Goal: Communication & Community: Answer question/provide support

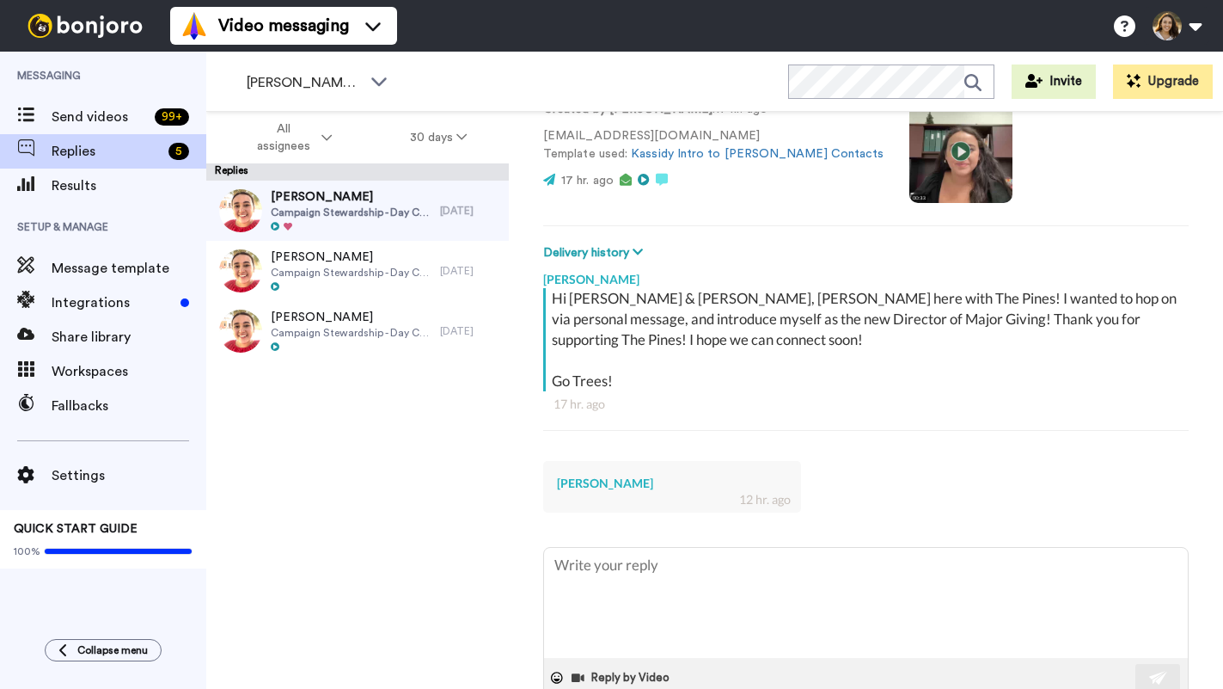
scroll to position [181, 0]
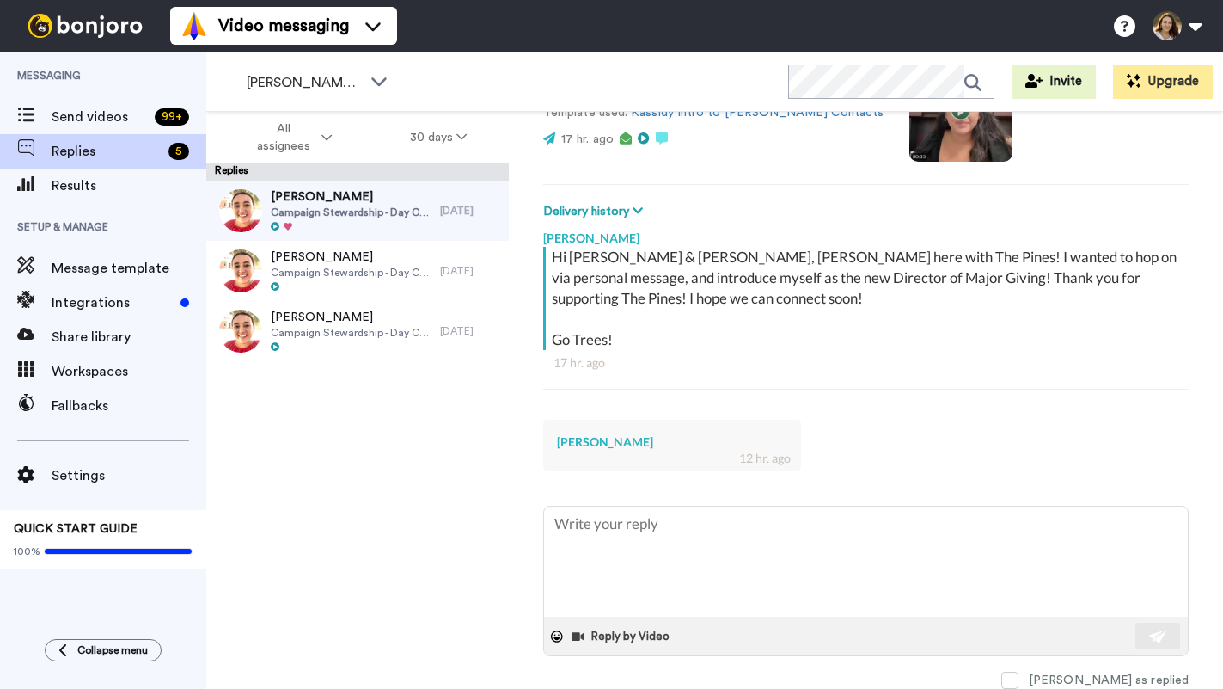
click at [596, 443] on div "[PERSON_NAME]" at bounding box center [672, 441] width 230 height 17
click at [665, 523] on textarea at bounding box center [866, 561] width 644 height 110
type textarea "x"
type textarea "H"
type textarea "x"
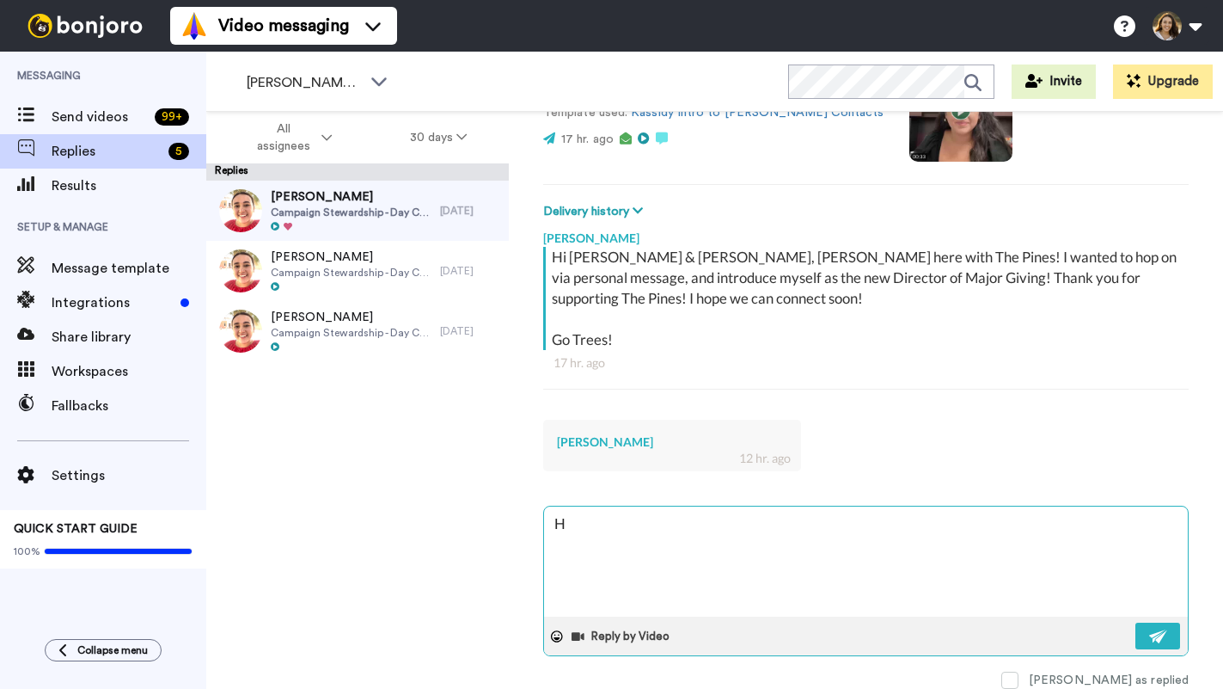
type textarea "Hi"
type textarea "x"
type textarea "Hi"
type textarea "x"
type textarea "Hi J"
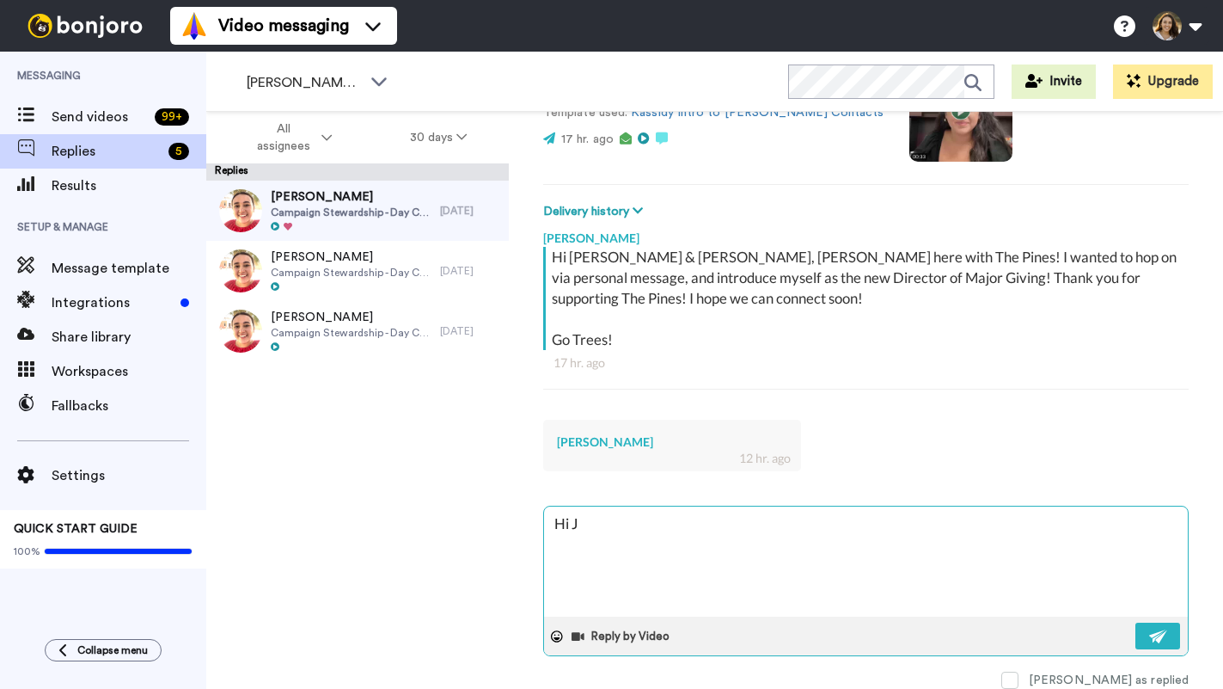
type textarea "x"
type textarea "Hi [PERSON_NAME]"
type textarea "x"
type textarea "Hi Jef"
type textarea "x"
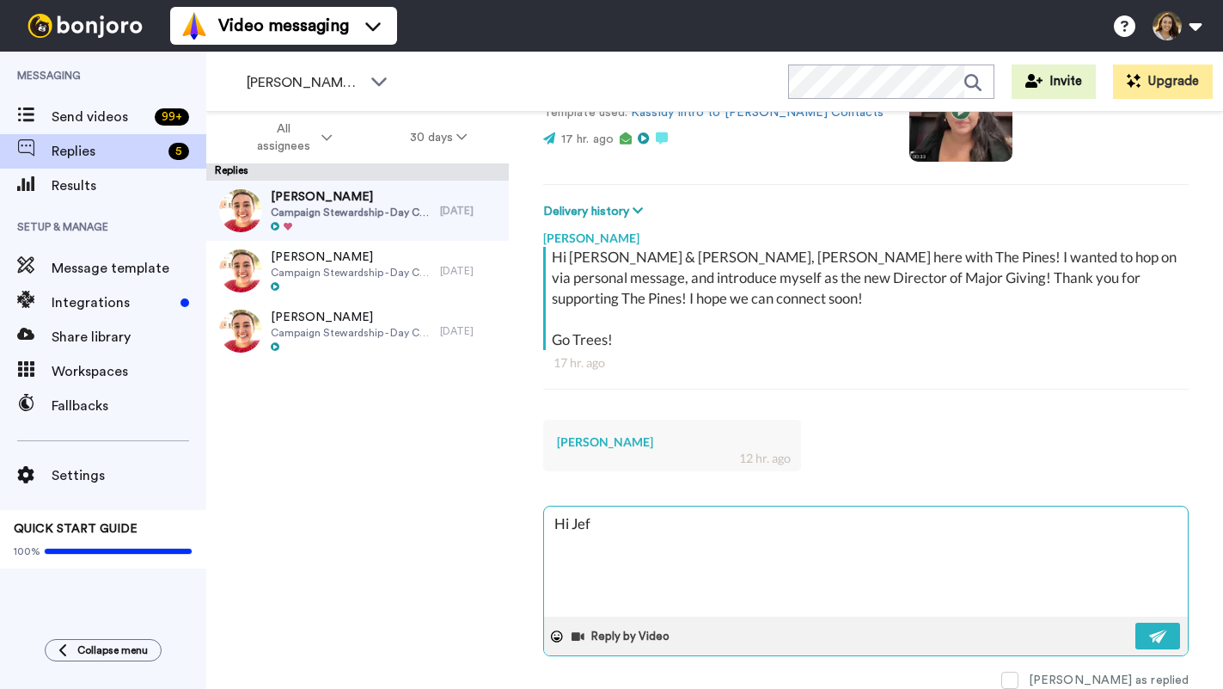
type textarea "Hi [PERSON_NAME]"
type textarea "x"
type textarea "Hi [PERSON_NAME]!"
type textarea "x"
type textarea "Hi [PERSON_NAME]!"
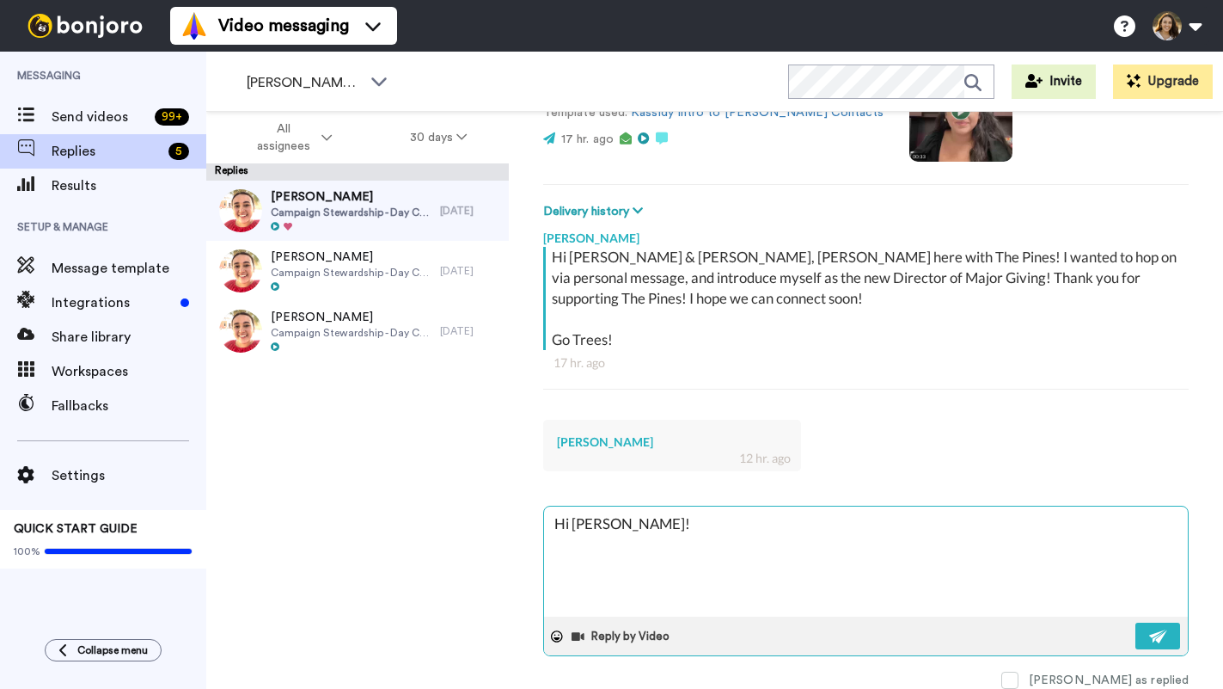
type textarea "x"
type textarea "Hi [PERSON_NAME]!"
type textarea "x"
type textarea "Hi [PERSON_NAME]!"
type textarea "x"
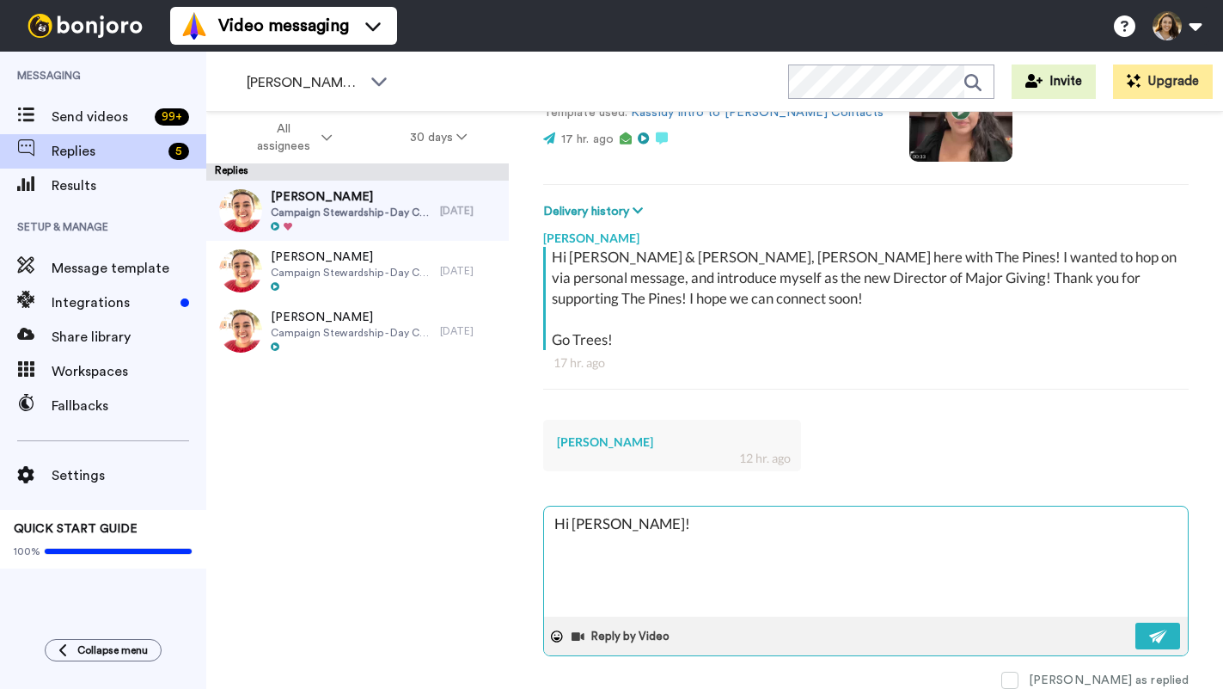
type textarea "Hi [PERSON_NAME]!"
type textarea "x"
type textarea "Hi [PERSON_NAME]! I"
type textarea "x"
type textarea "Hi [PERSON_NAME]! I s"
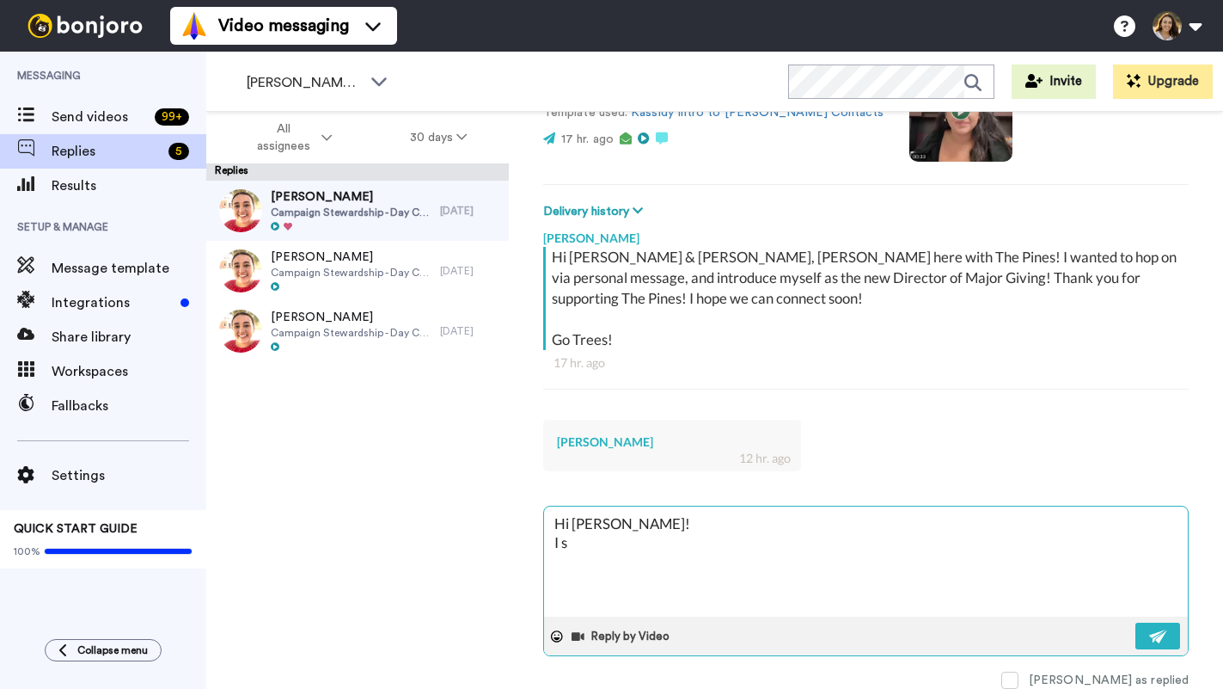
type textarea "x"
type textarea "Hi [PERSON_NAME]! I sw"
type textarea "x"
type textarea "Hi [PERSON_NAME]! I sw"
type textarea "x"
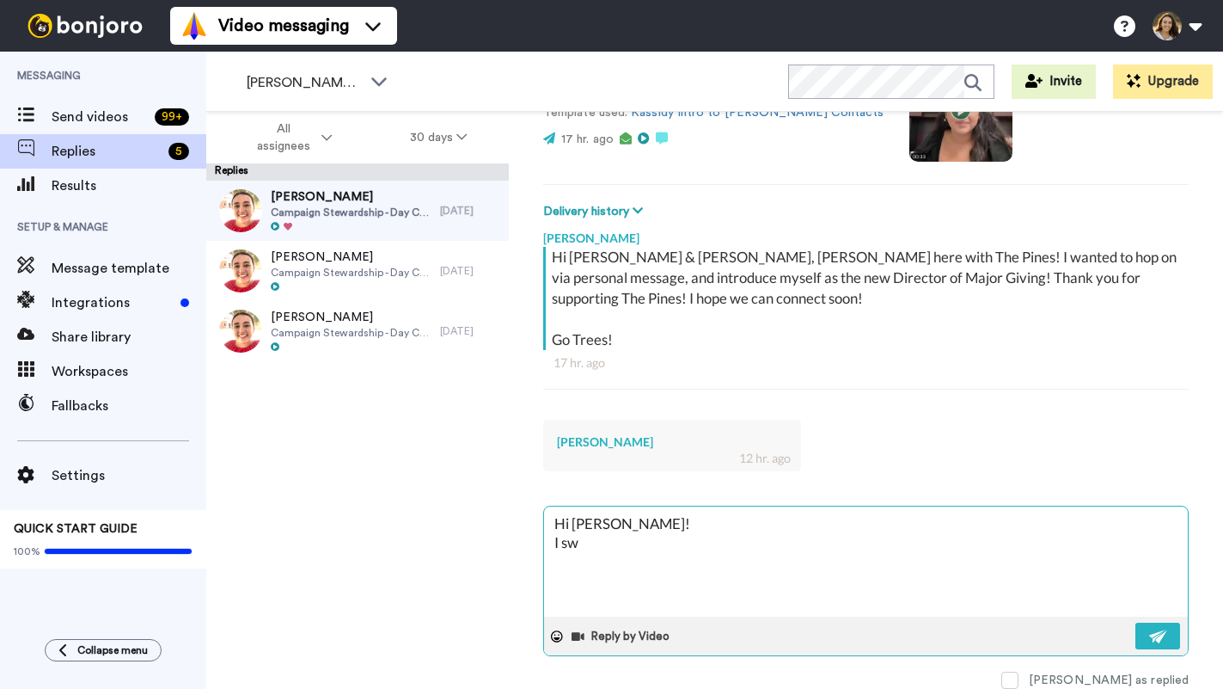
type textarea "Hi [PERSON_NAME]! I sw"
type textarea "x"
type textarea "Hi [PERSON_NAME]! I s"
type textarea "x"
type textarea "Hi [PERSON_NAME]! I sa"
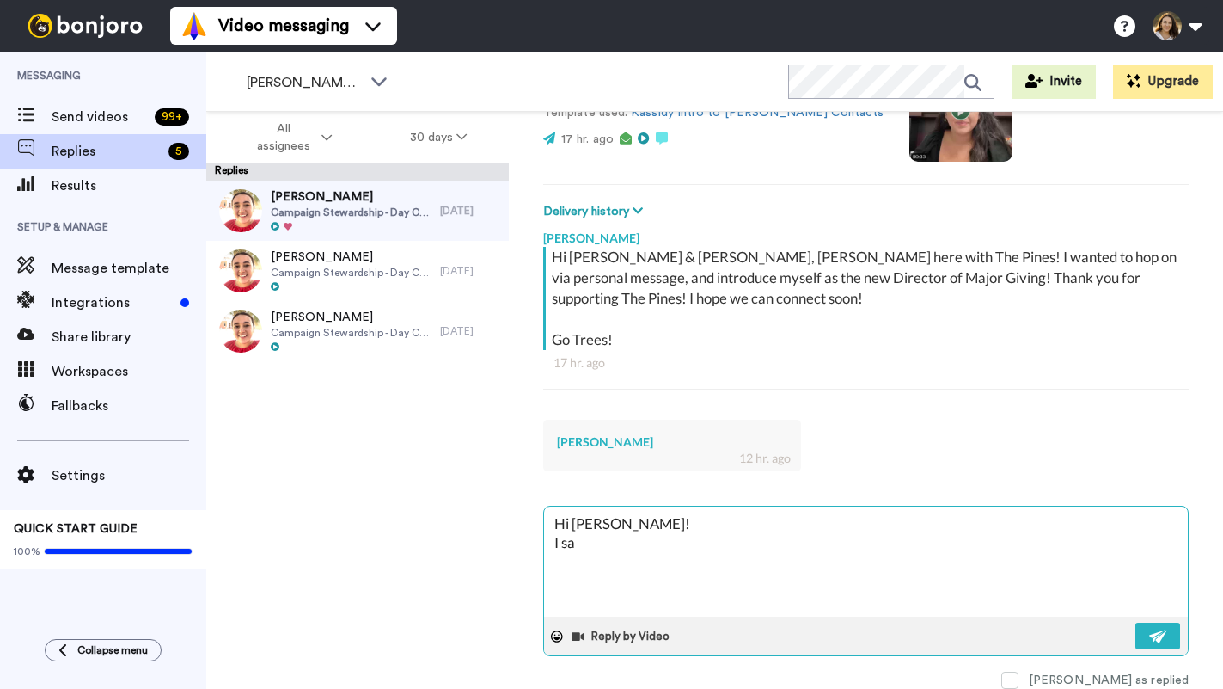
type textarea "x"
type textarea "Hi [PERSON_NAME]! I saw"
type textarea "x"
type textarea "Hi [PERSON_NAME]! I saw"
type textarea "x"
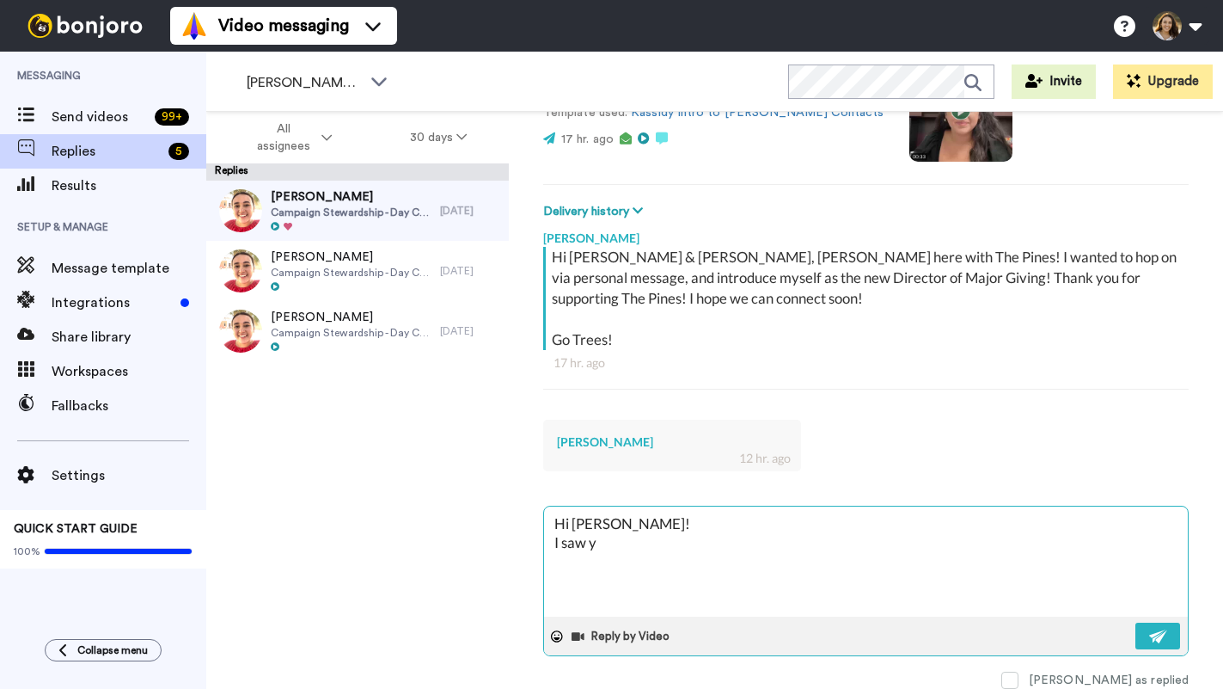
type textarea "Hi [PERSON_NAME]! I saw yo"
type textarea "x"
type textarea "Hi [PERSON_NAME]! I saw you"
type textarea "x"
type textarea "Hi [PERSON_NAME]! I saw you"
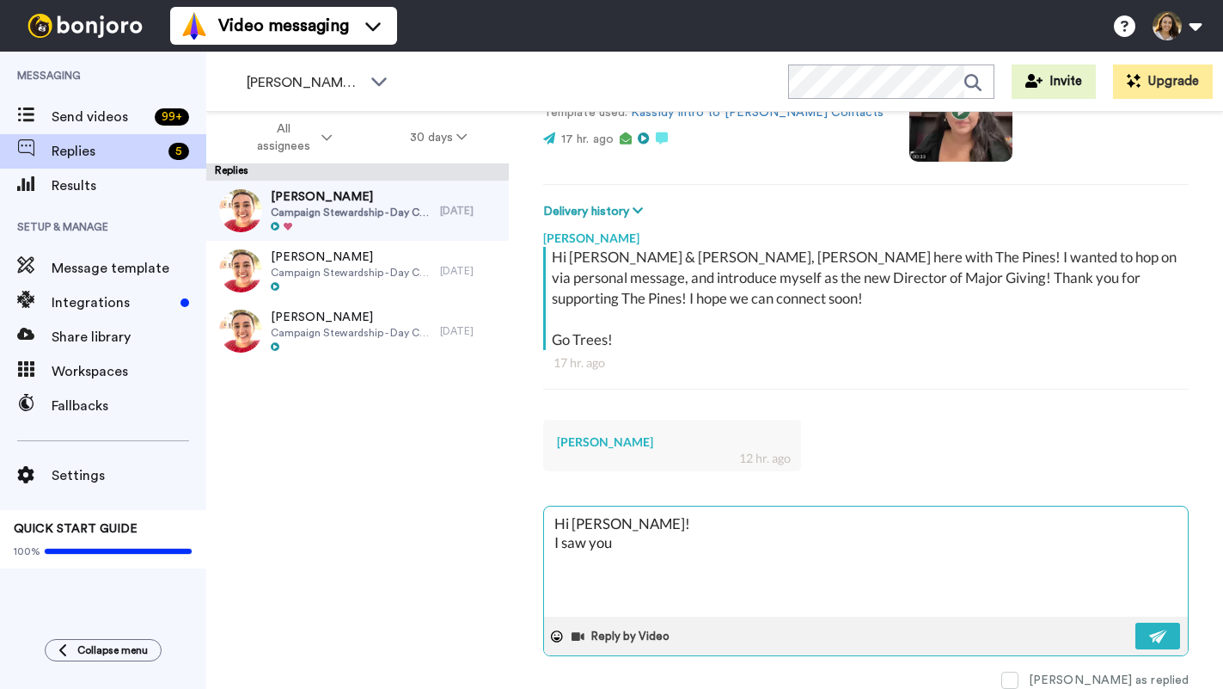
type textarea "x"
type textarea "Hi [PERSON_NAME]! I saw you t"
type textarea "x"
type textarea "Hi [PERSON_NAME]! I saw you tr"
type textarea "x"
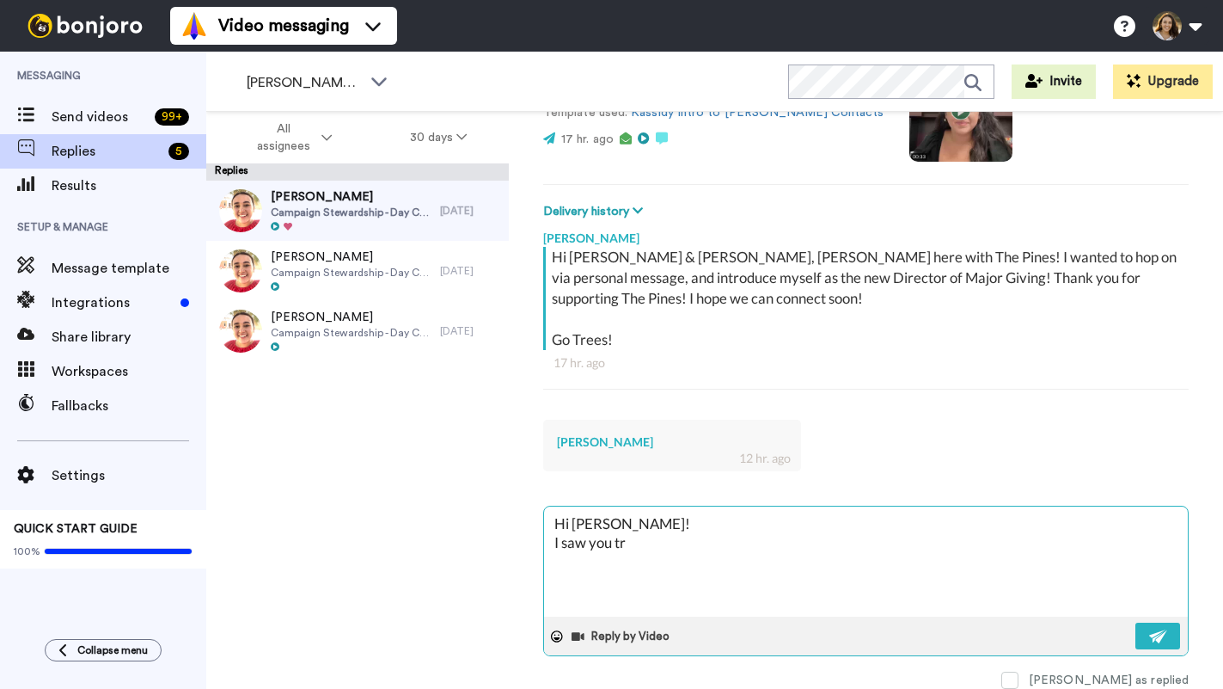
type textarea "Hi [PERSON_NAME]! I saw you tri"
type textarea "x"
type textarea "Hi [PERSON_NAME]! I saw you trie"
type textarea "x"
type textarea "Hi [PERSON_NAME]! I saw you tried"
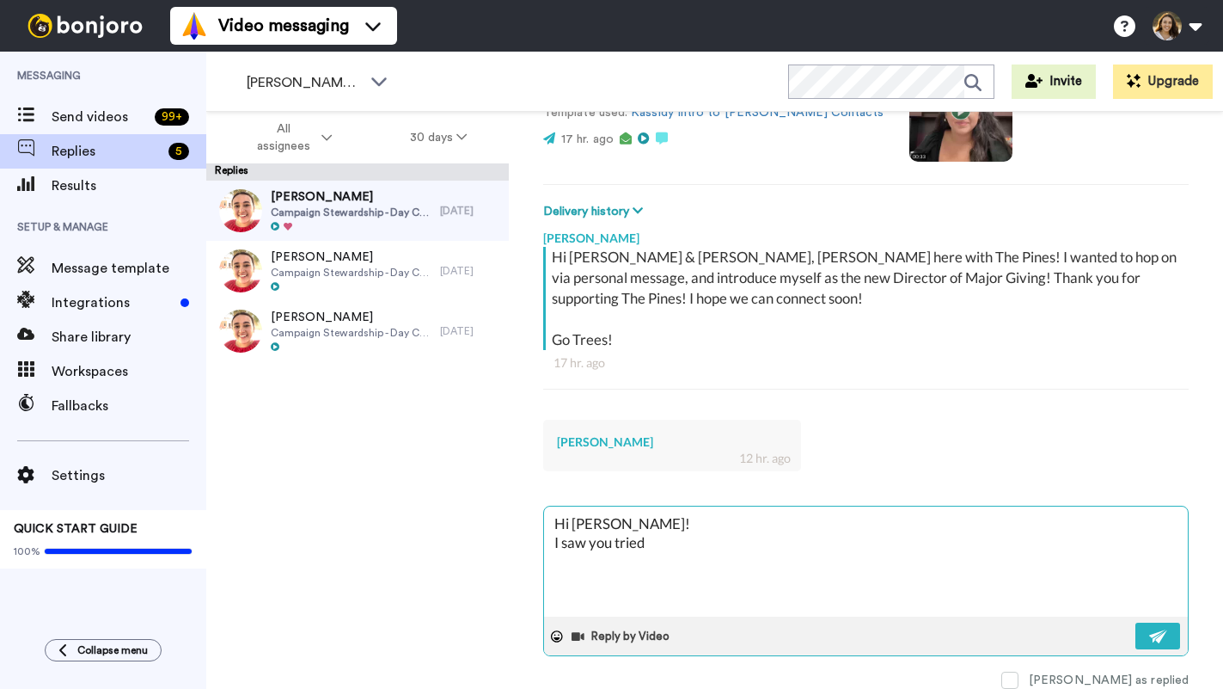
type textarea "x"
type textarea "Hi [PERSON_NAME]! I saw you tried t"
type textarea "x"
type textarea "Hi [PERSON_NAME]! I saw you tried to"
type textarea "x"
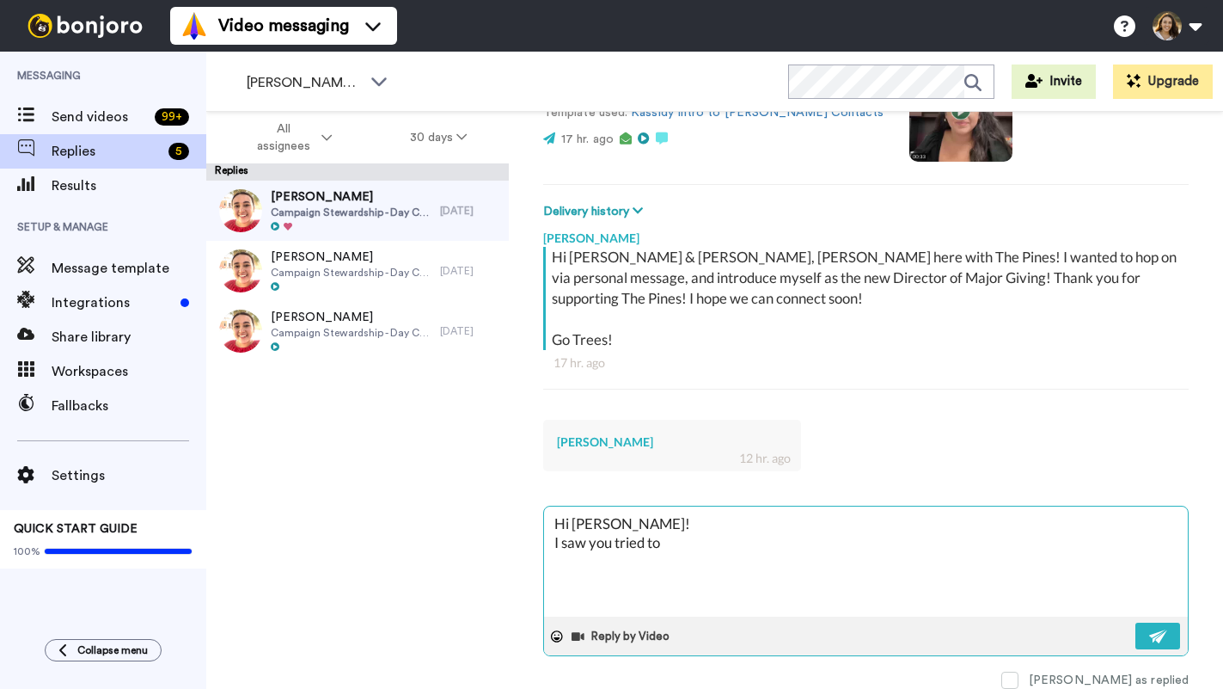
type textarea "Hi [PERSON_NAME]! I saw you tried to"
type textarea "x"
type textarea "Hi [PERSON_NAME]! I saw you tried to s"
type textarea "x"
type textarea "Hi [PERSON_NAME]! I saw you tried to se"
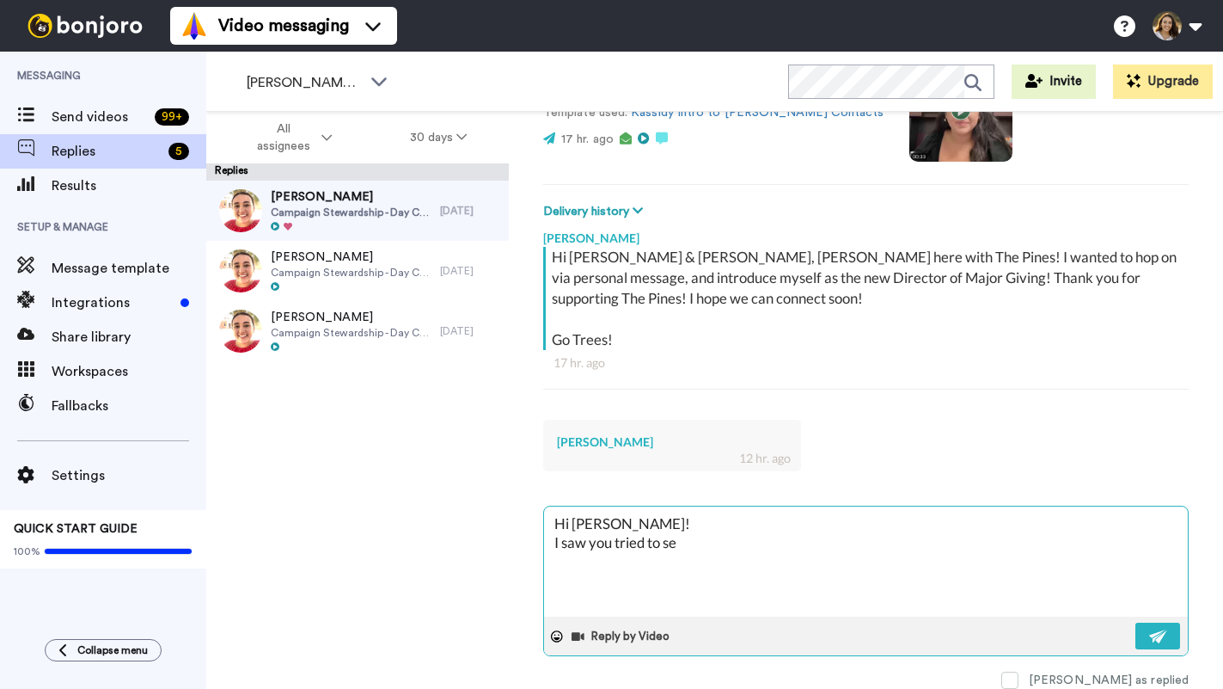
type textarea "x"
type textarea "Hi [PERSON_NAME]! I saw you tried to sen"
type textarea "x"
type textarea "Hi [PERSON_NAME]! I saw you tried to send"
type textarea "x"
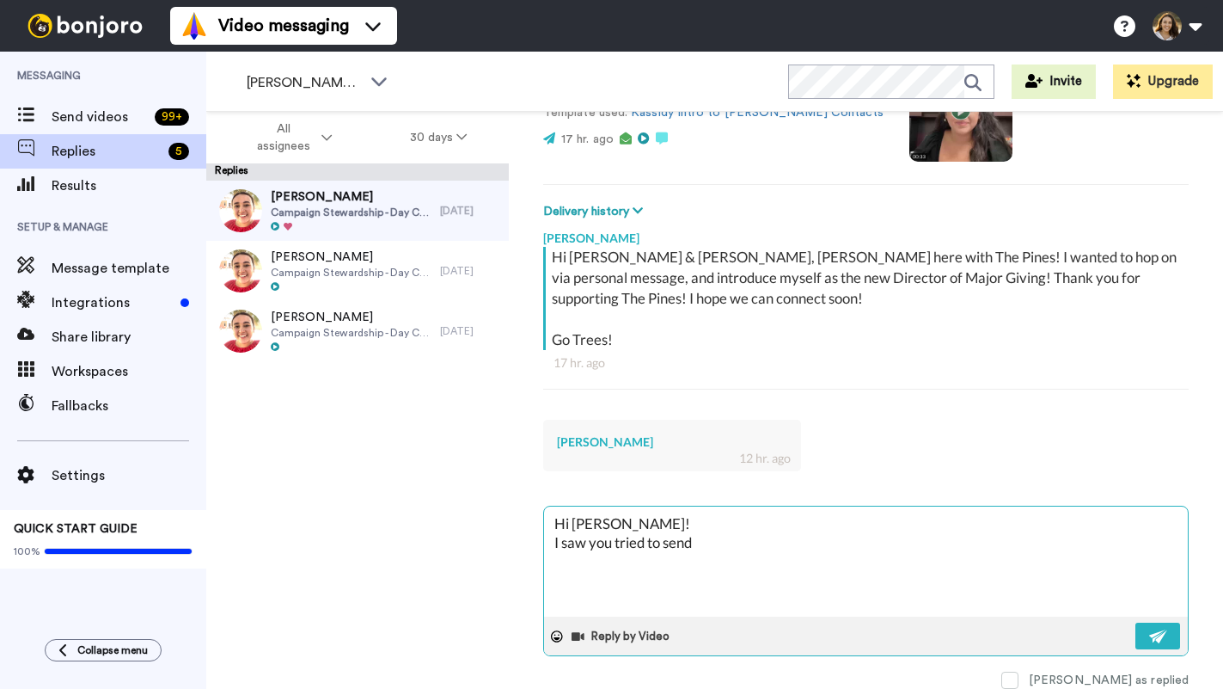
type textarea "Hi [PERSON_NAME]! I saw you tried to send a"
type textarea "x"
type textarea "Hi [PERSON_NAME]! I saw you tried to send a"
type textarea "x"
type textarea "Hi [PERSON_NAME]! I saw you tried to send a r"
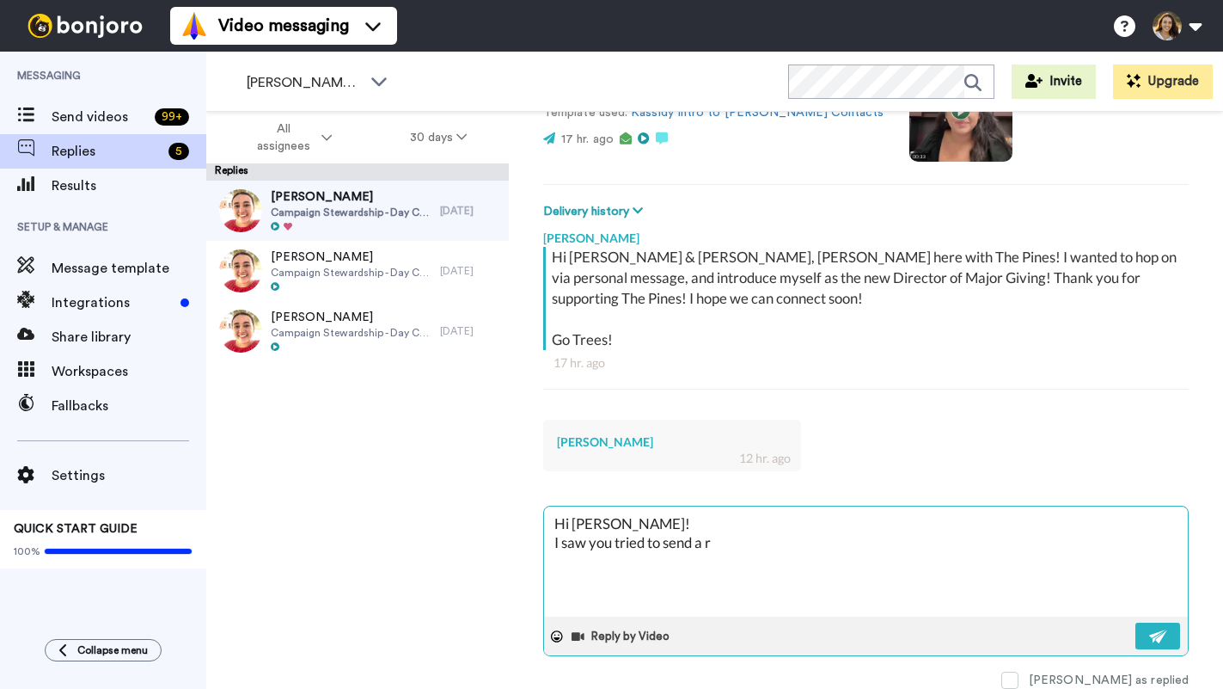
type textarea "x"
type textarea "Hi [PERSON_NAME]! I saw you tried to send a re"
type textarea "x"
type textarea "Hi [PERSON_NAME]! I saw you tried to send a rep"
type textarea "x"
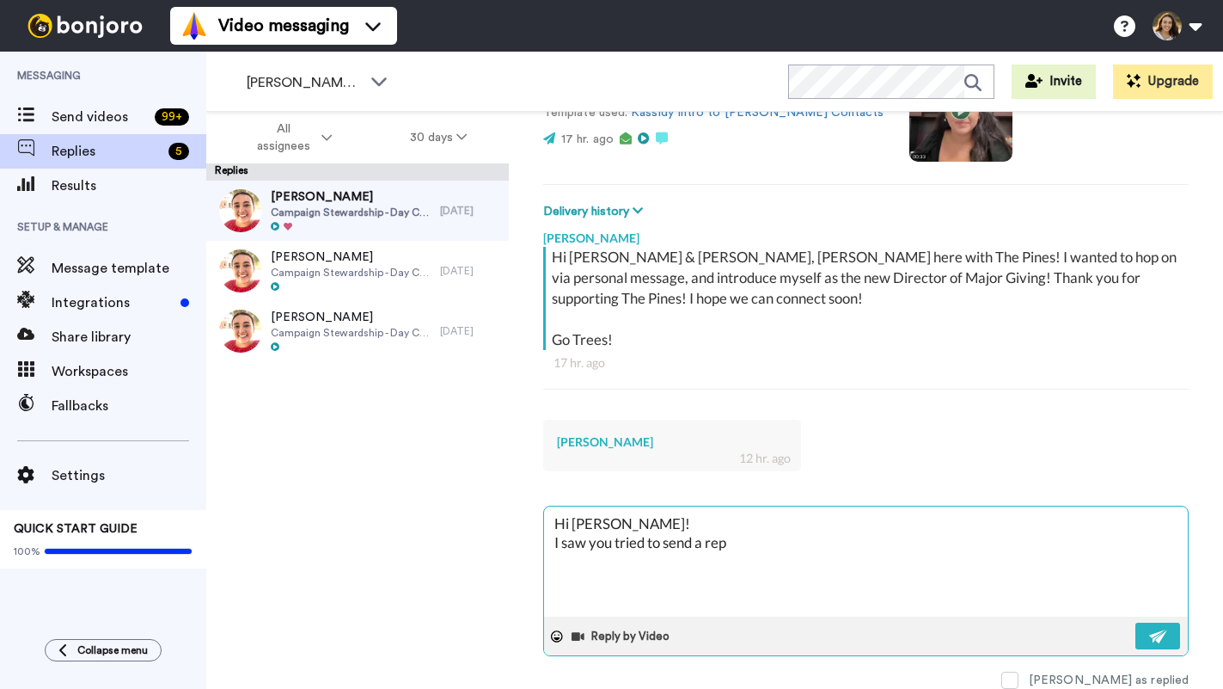
type textarea "Hi [PERSON_NAME]! I saw you tried to send a repl"
type textarea "x"
type textarea "Hi [PERSON_NAME]! I saw you tried to send a reply"
type textarea "x"
type textarea "Hi [PERSON_NAME]! I saw you tried to send a reply,"
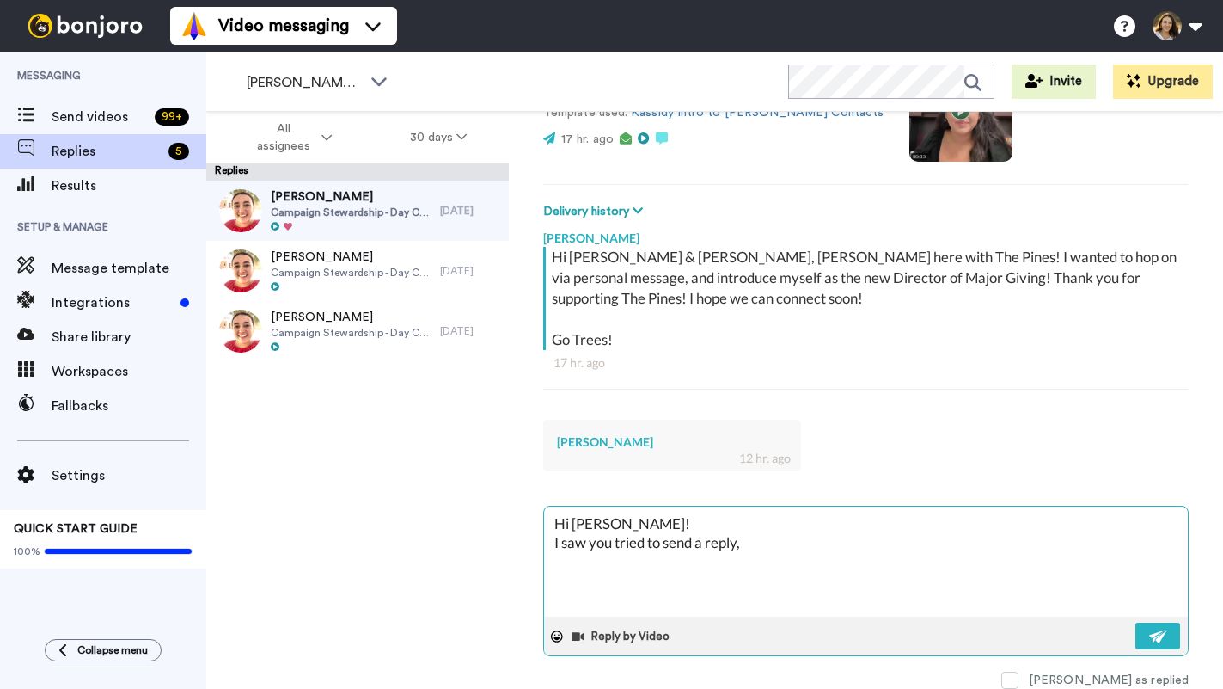
type textarea "x"
type textarea "Hi [PERSON_NAME]! I saw you tried to send a reply,"
type textarea "x"
type textarea "Hi [PERSON_NAME]! I saw you tried to send a reply, u"
type textarea "x"
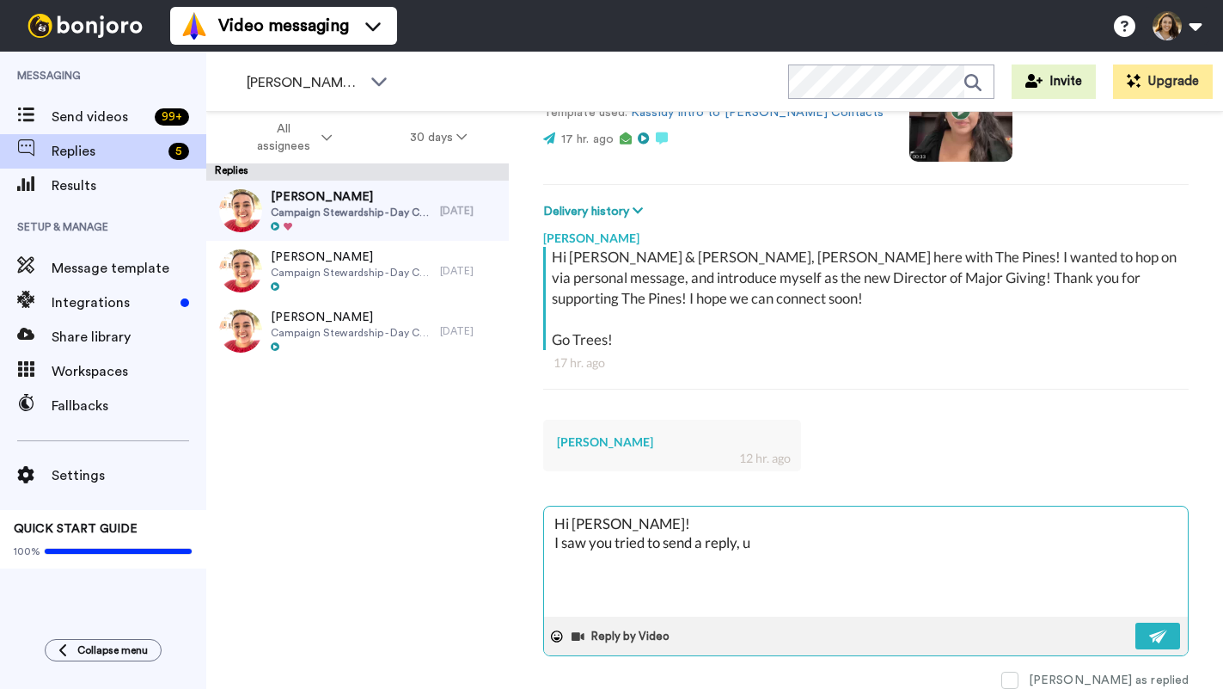
type textarea "Hi [PERSON_NAME]! I saw you tried to send a reply,"
type textarea "x"
type textarea "Hi [PERSON_NAME]! I saw you tried to send a reply, bu"
type textarea "x"
type textarea "Hi [PERSON_NAME]! I saw you tried to send a reply, but"
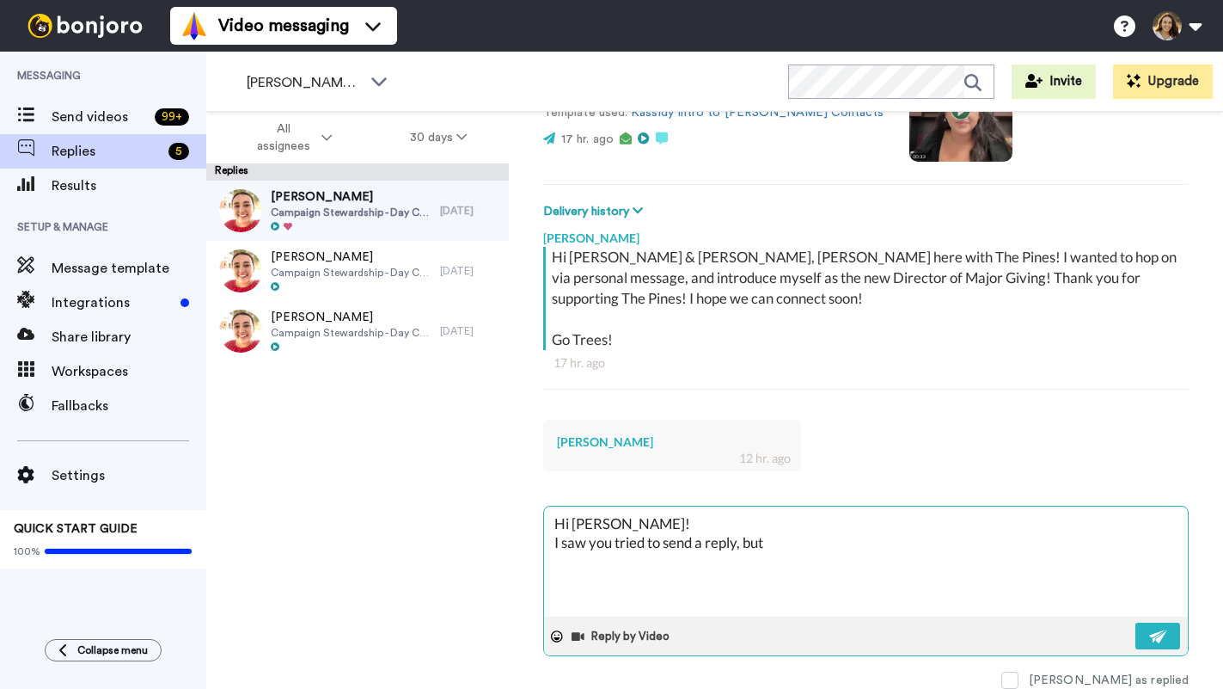
type textarea "x"
type textarea "Hi [PERSON_NAME]! I saw you tried to send a reply, buti"
type textarea "x"
type textarea "Hi [PERSON_NAME]! I saw you tried to send a reply, butit"
type textarea "x"
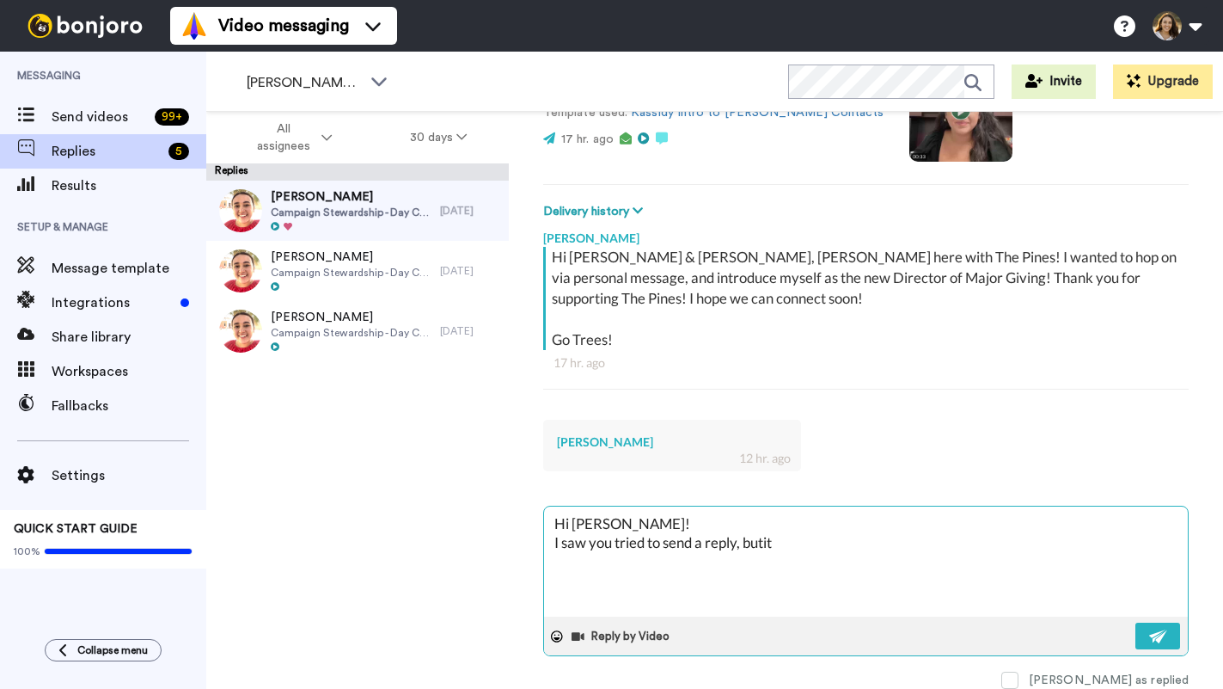
type textarea "Hi [PERSON_NAME]! I saw you tried to send a reply, buti"
type textarea "x"
type textarea "Hi [PERSON_NAME]! I saw you tried to send a reply, but"
type textarea "x"
type textarea "Hi [PERSON_NAME]! I saw you tried to send a reply, but"
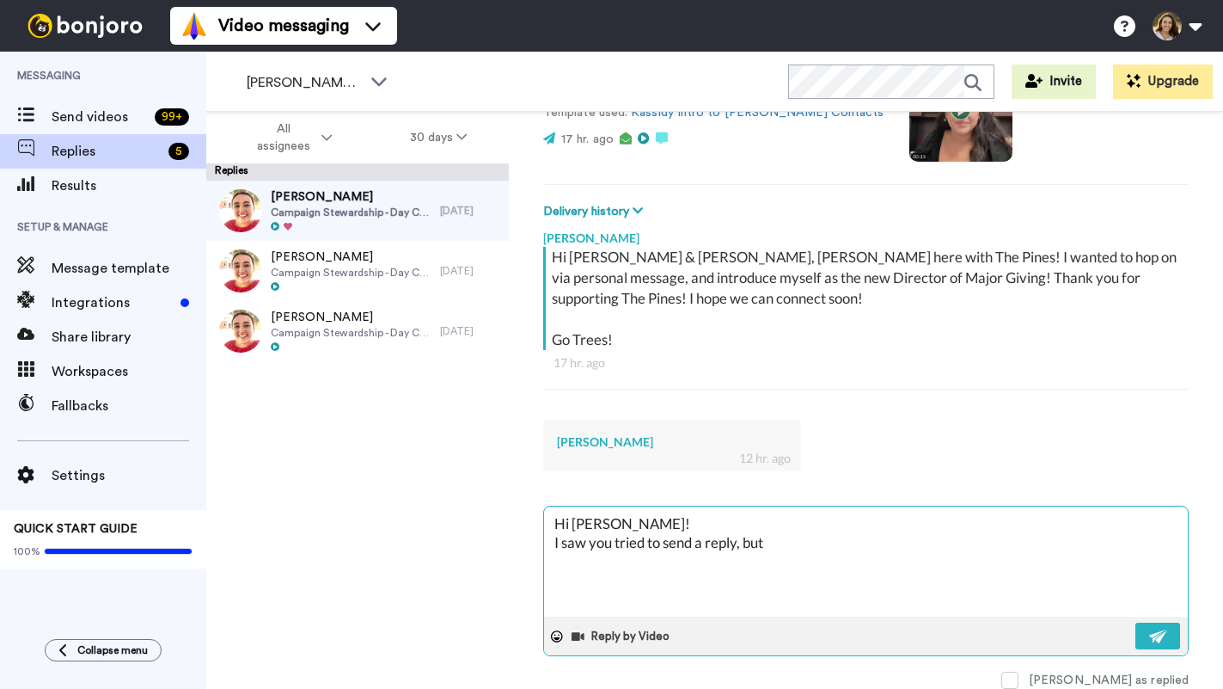
type textarea "x"
type textarea "Hi [PERSON_NAME]! I saw you tried to send a reply, but o"
type textarea "x"
type textarea "Hi [PERSON_NAME]! I saw you tried to send a reply, but ot"
type textarea "x"
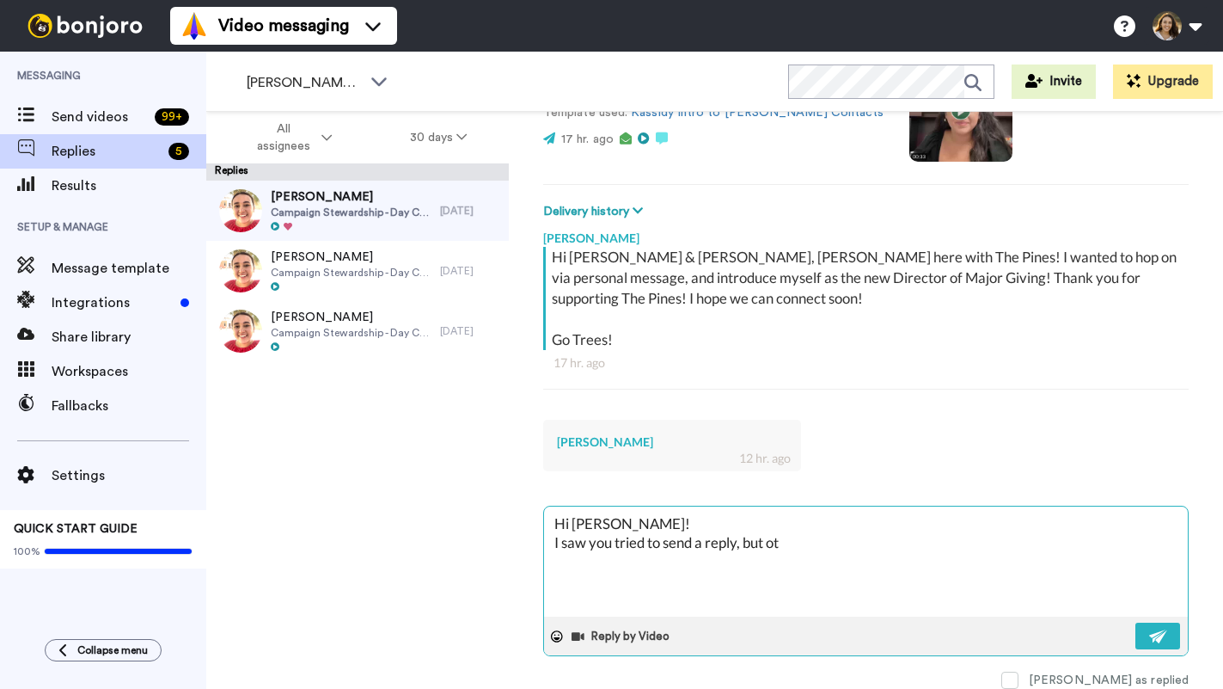
type textarea "Hi [PERSON_NAME]! I saw you tried to send a reply, but o"
type textarea "x"
type textarea "Hi [PERSON_NAME]! I saw you tried to send a reply, but"
type textarea "x"
type textarea "Hi [PERSON_NAME]! I saw you tried to send a reply, but o"
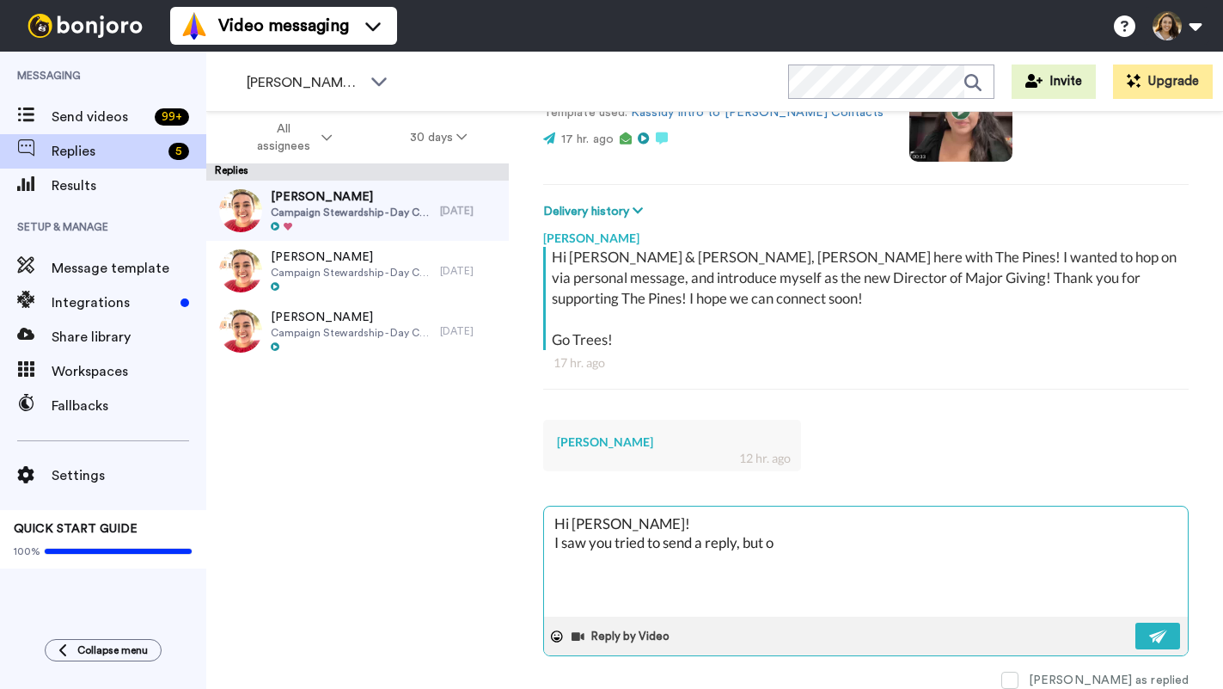
type textarea "x"
type textarea "Hi [PERSON_NAME]! I saw you tried to send a reply, but"
type textarea "x"
type textarea "Hi [PERSON_NAME]! I saw you tried to send a reply, but n"
type textarea "x"
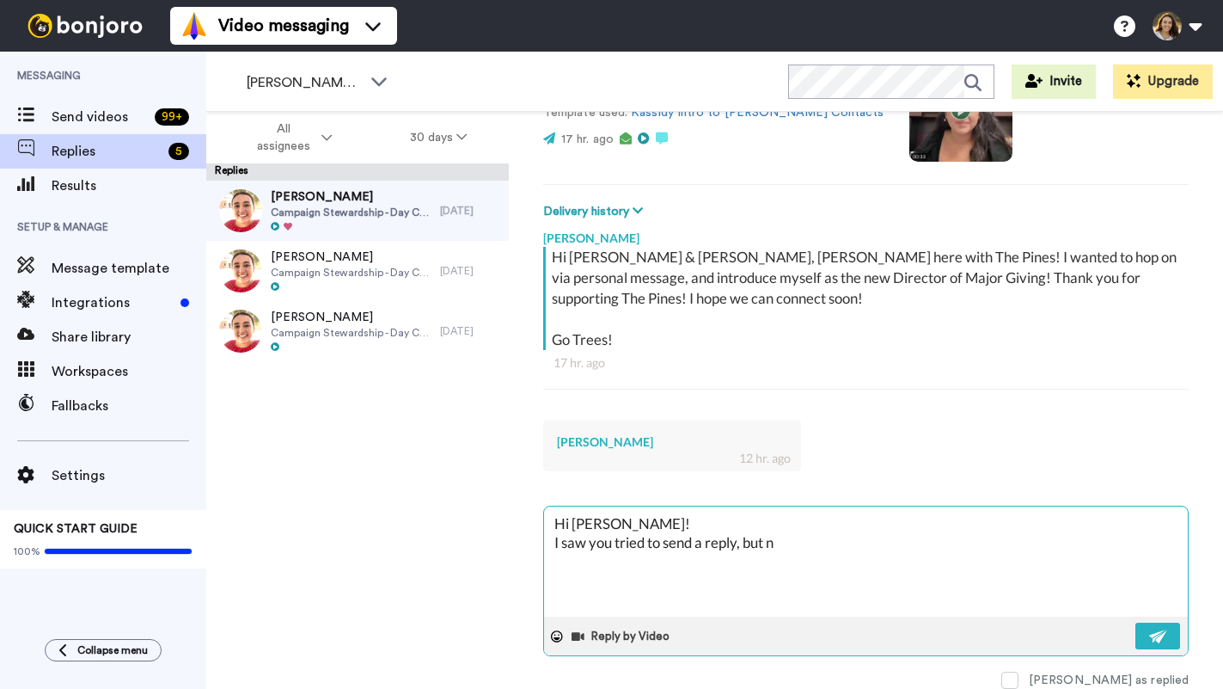
type textarea "Hi [PERSON_NAME]! I saw you tried to send a reply, but no"
type textarea "x"
type textarea "Hi [PERSON_NAME]! I saw you tried to send a reply, but not"
type textarea "x"
type textarea "Hi [PERSON_NAME]! I saw you tried to send a reply, but not s"
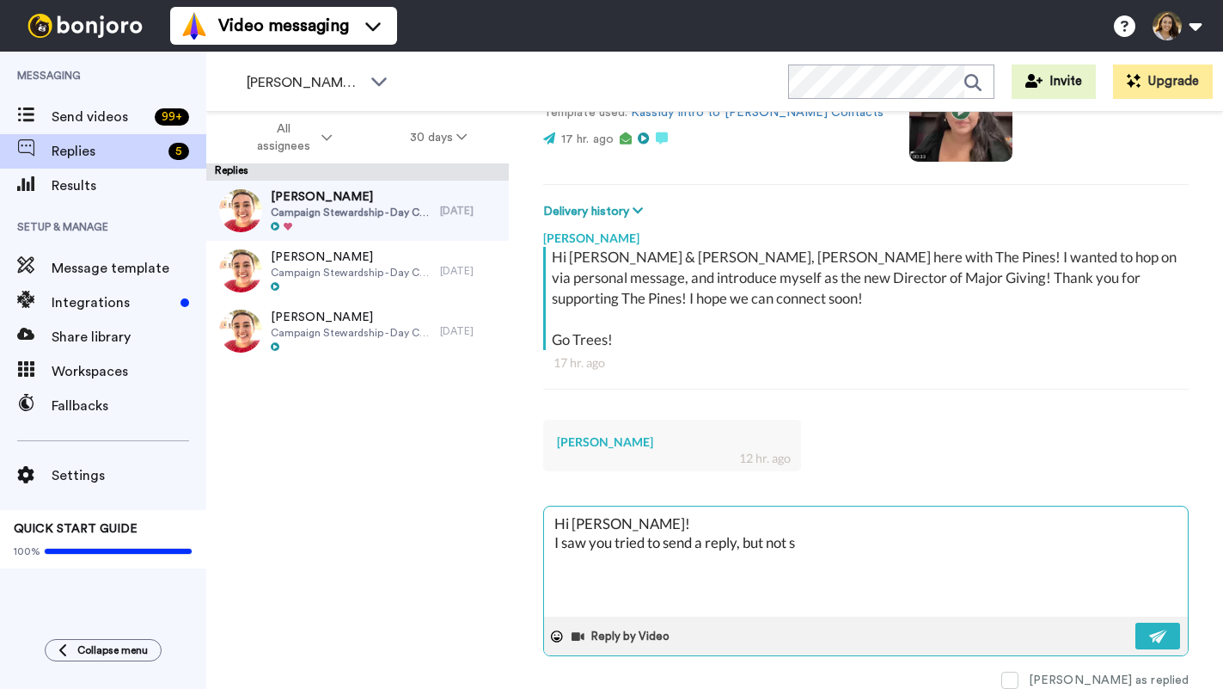
type textarea "x"
type textarea "Hi [PERSON_NAME]! I saw you tried to send a reply, but not se"
type textarea "x"
type textarea "Hi [PERSON_NAME]! I saw you tried to send a reply, but not see"
type textarea "x"
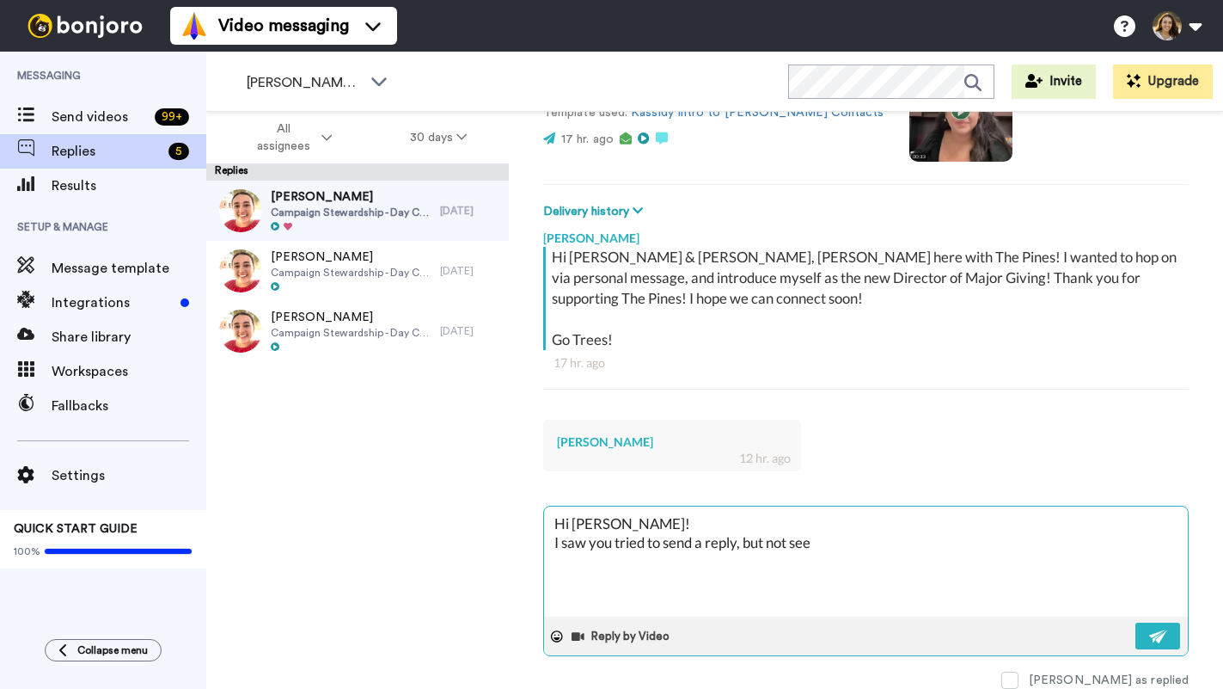
type textarea "Hi [PERSON_NAME]! I saw you tried to send a reply, but not seei"
type textarea "x"
type textarea "Hi [PERSON_NAME]! I saw you tried to send a reply, but not seein"
type textarea "x"
type textarea "Hi [PERSON_NAME]! I saw you tried to send a reply, but not seeing"
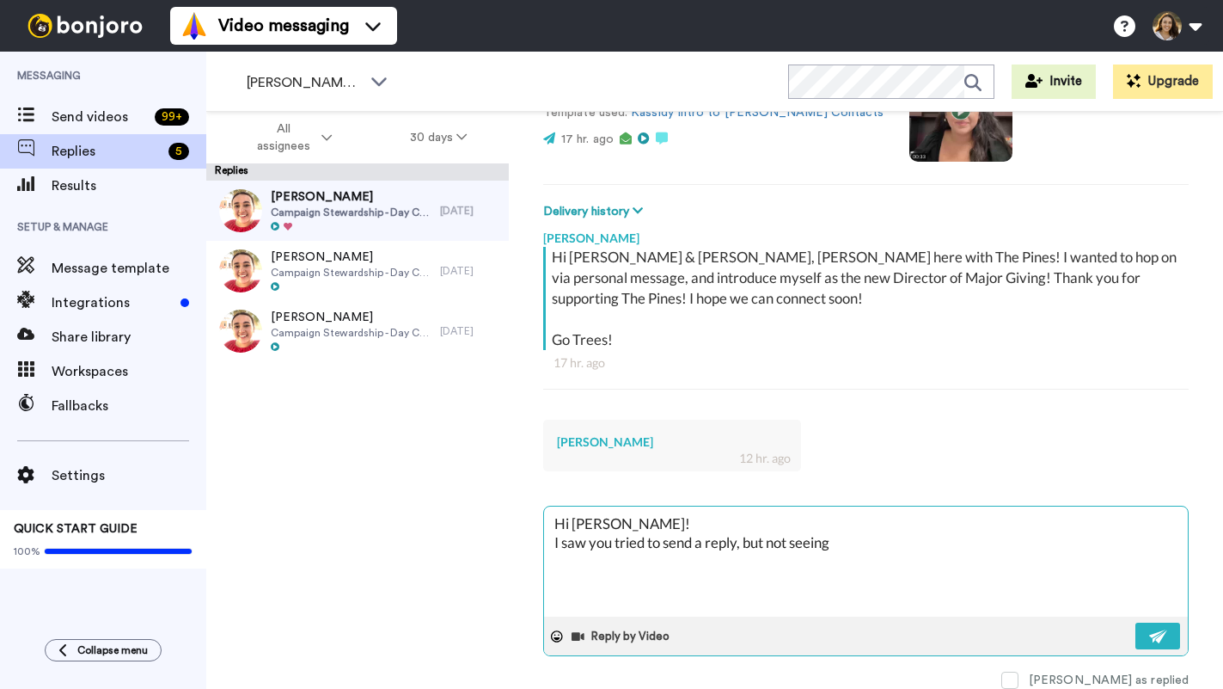
type textarea "x"
type textarea "Hi [PERSON_NAME]! I saw you tried to send a reply, but not seeing"
type textarea "x"
type textarea "Hi [PERSON_NAME]! I saw you tried to send a reply, but not seeing a"
type textarea "x"
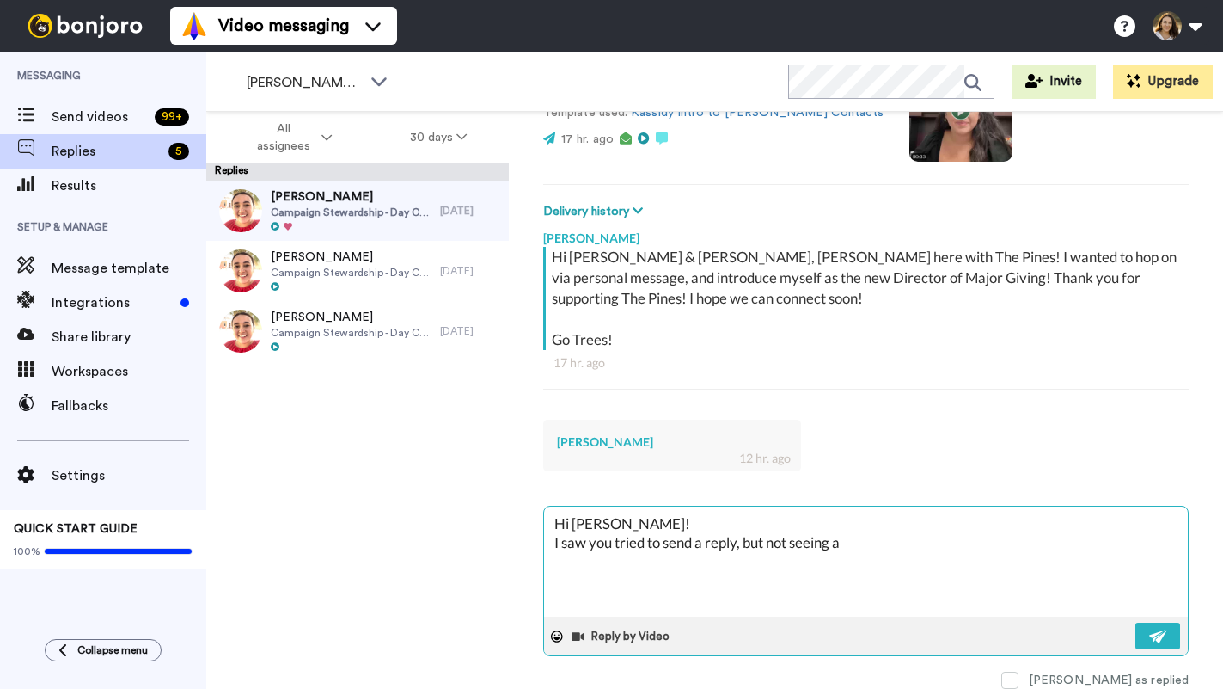
type textarea "Hi [PERSON_NAME]! I saw you tried to send a reply, but not seeing an"
type textarea "x"
type textarea "Hi [PERSON_NAME]! I saw you tried to send a reply, but not seeing anyt"
type textarea "x"
type textarea "Hi [PERSON_NAME]! I saw you tried to send a reply, but not seeing anyth"
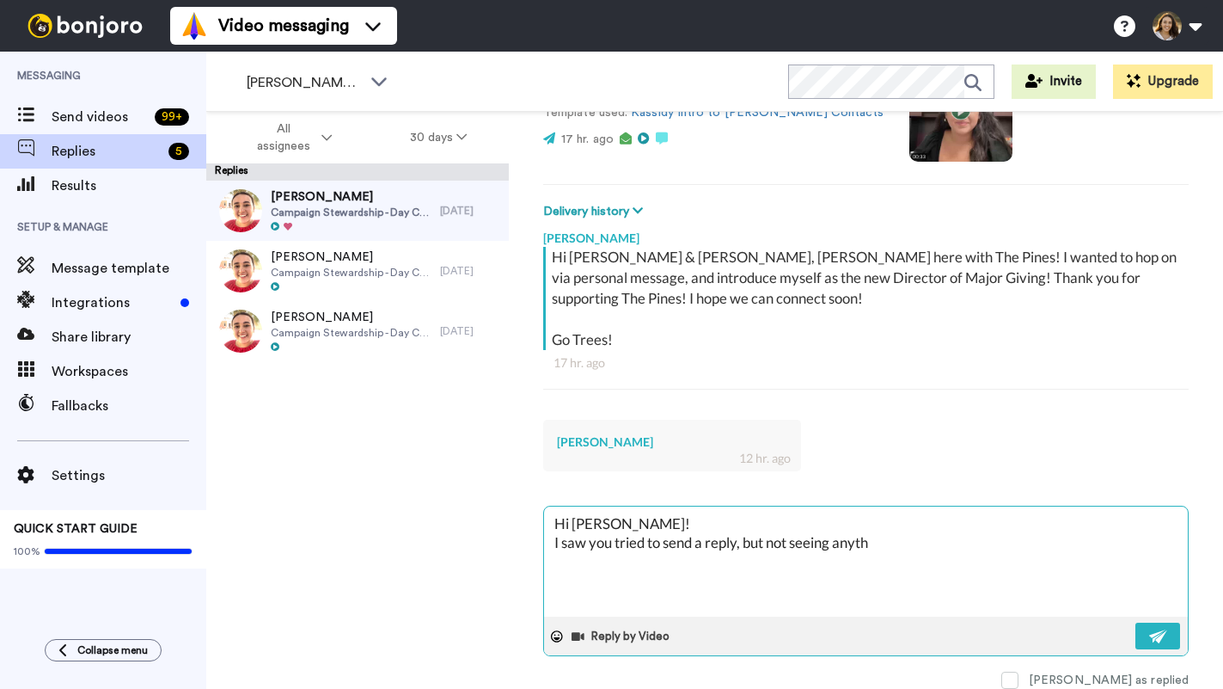
type textarea "x"
type textarea "Hi [PERSON_NAME]! I saw you tried to send a reply, but not seeing anythin"
type textarea "x"
type textarea "Hi [PERSON_NAME]! I saw you tried to send a reply, but not seeing anything"
type textarea "x"
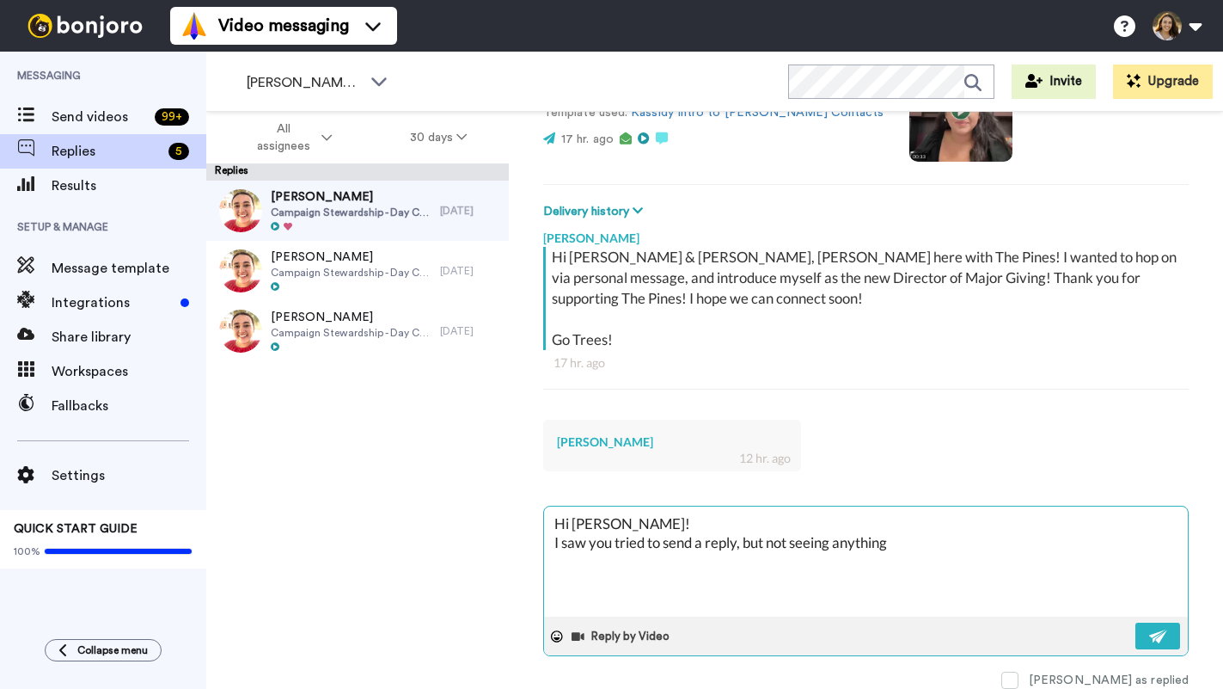
type textarea "Hi [PERSON_NAME]! I saw you tried to send a reply, but not seeing anything"
type textarea "x"
type textarea "Hi [PERSON_NAME]! I saw you tried to send a reply, but not seeing anything c"
type textarea "x"
type textarea "Hi [PERSON_NAME]! I saw you tried to send a reply, but not seeing anything co"
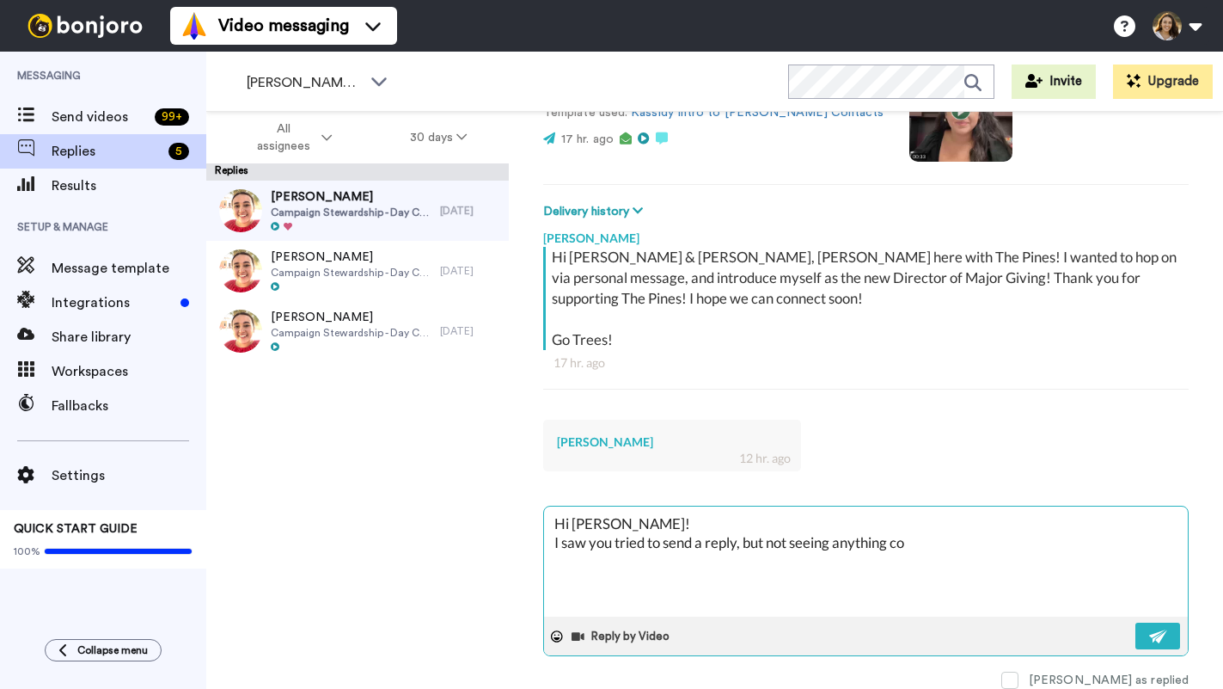
type textarea "x"
type textarea "Hi [PERSON_NAME]! I saw you tried to send a reply, but not seeing anything com"
type textarea "x"
type textarea "Hi [PERSON_NAME]! I saw you tried to send a reply, but not seeing anything come"
type textarea "x"
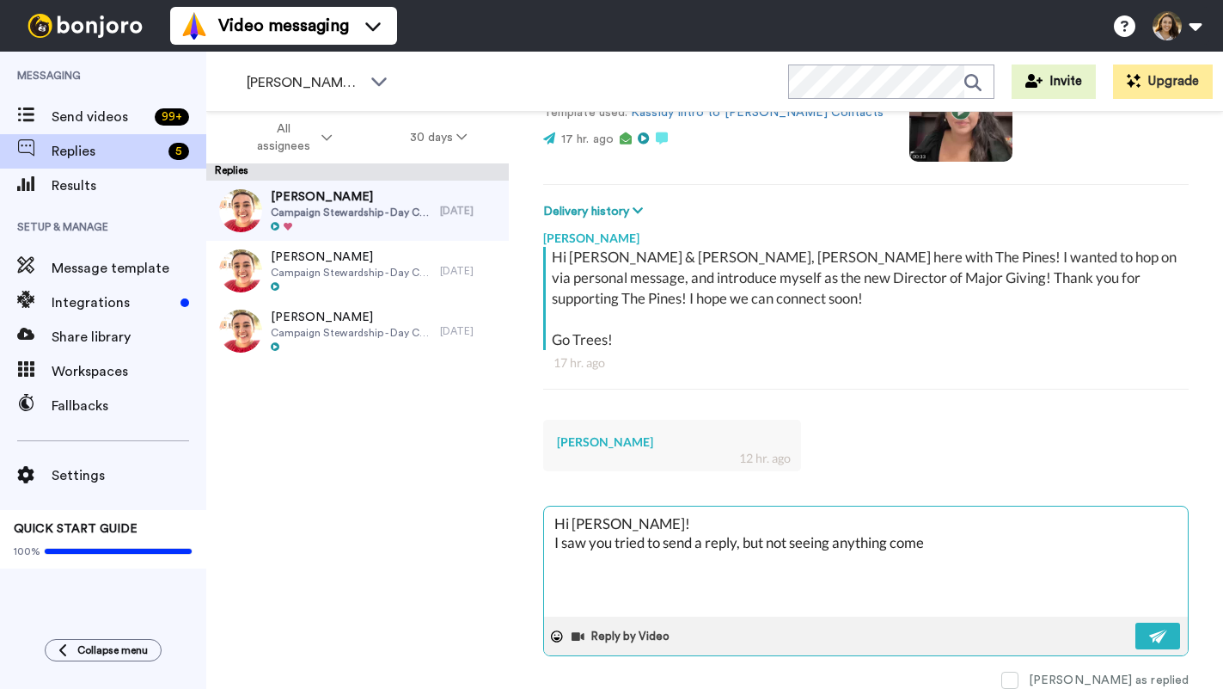
type textarea "Hi [PERSON_NAME]! I saw you tried to send a reply, but not seeing anything come"
type textarea "x"
type textarea "Hi [PERSON_NAME]! I saw you tried to send a reply, but not seeing anything come…"
type textarea "x"
type textarea "Hi [PERSON_NAME]! I saw you tried to send a reply, but not seeing anything come…"
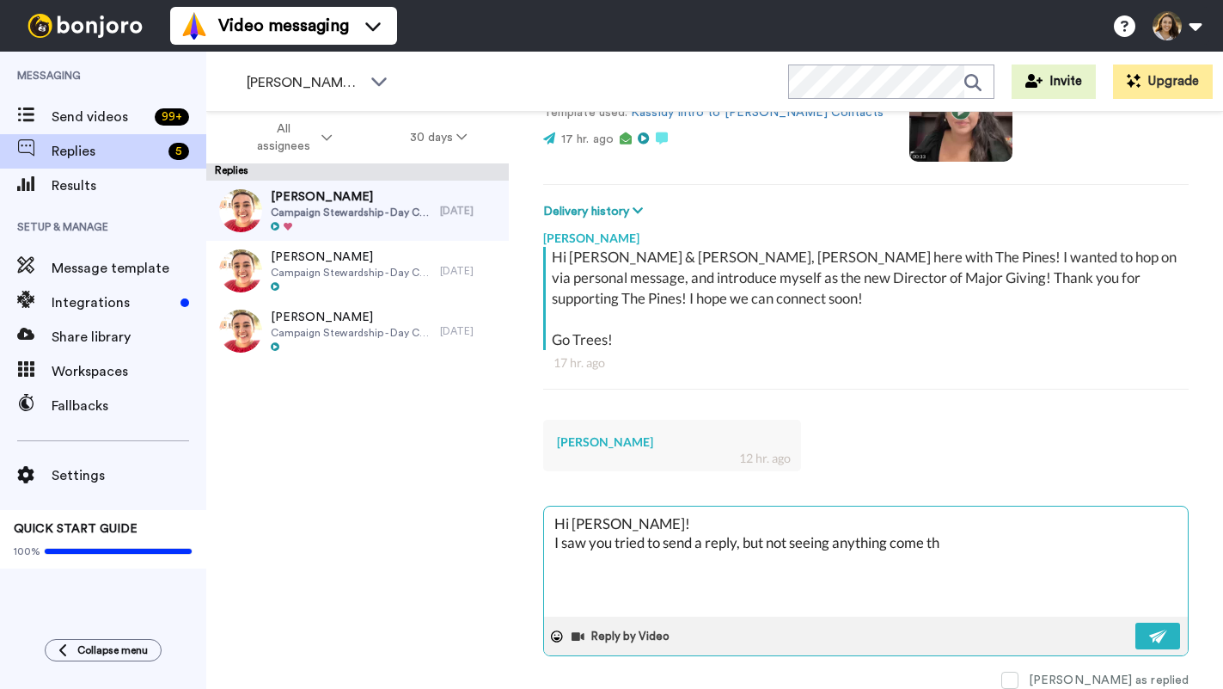
type textarea "x"
type textarea "Hi [PERSON_NAME]! I saw you tried to send a reply, but not seeing anything come…"
type textarea "x"
type textarea "Hi [PERSON_NAME]! I saw you tried to send a reply, but not seeing anything come…"
type textarea "x"
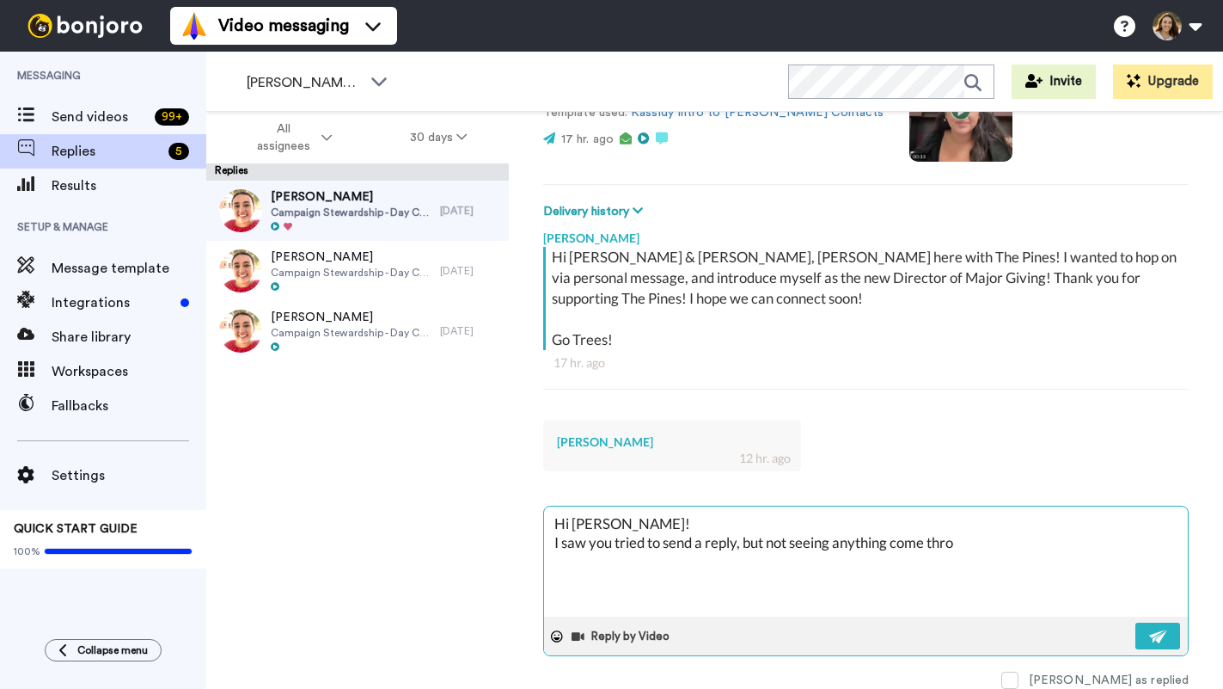
type textarea "Hi [PERSON_NAME]! I saw you tried to send a reply, but not seeing anything come…"
type textarea "x"
type textarea "Hi [PERSON_NAME]! I saw you tried to send a reply, but not seeing anything come…"
type textarea "x"
type textarea "Hi [PERSON_NAME]! I saw you tried to send a reply, but not seeing anything come…"
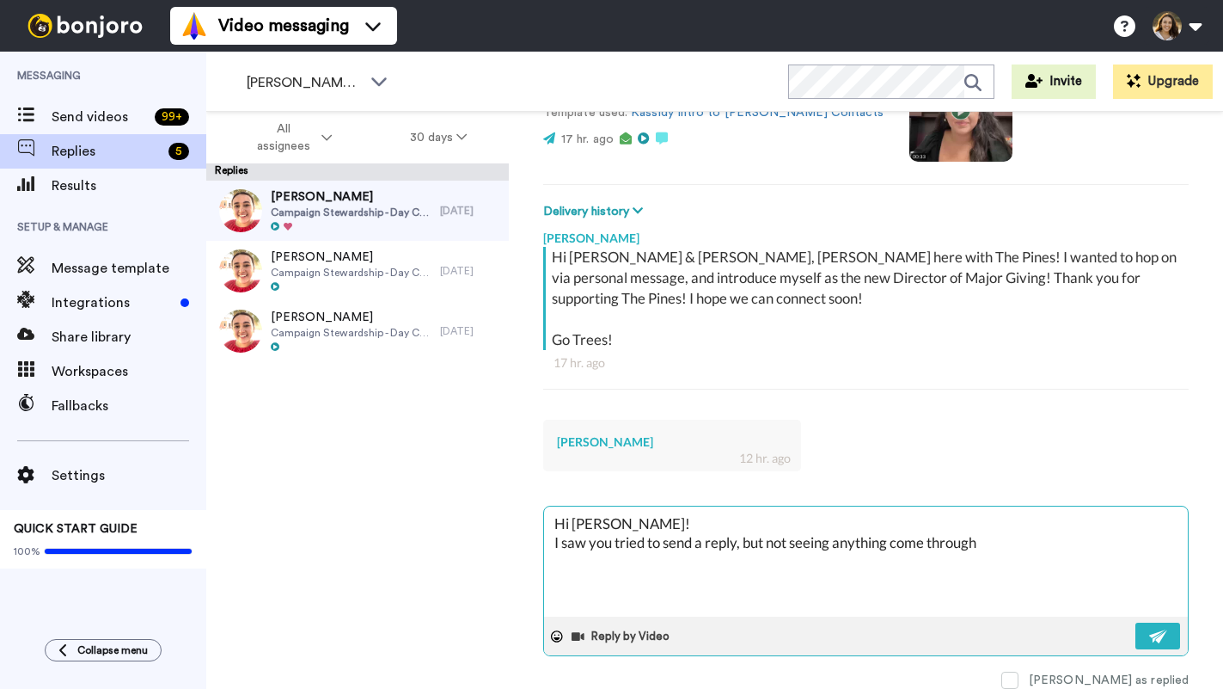
type textarea "x"
type textarea "Hi [PERSON_NAME]! I saw you tried to send a reply, but not seeing anything come…"
type textarea "x"
type textarea "Hi [PERSON_NAME]! I saw you tried to send a reply, but not seeing anything come…"
type textarea "x"
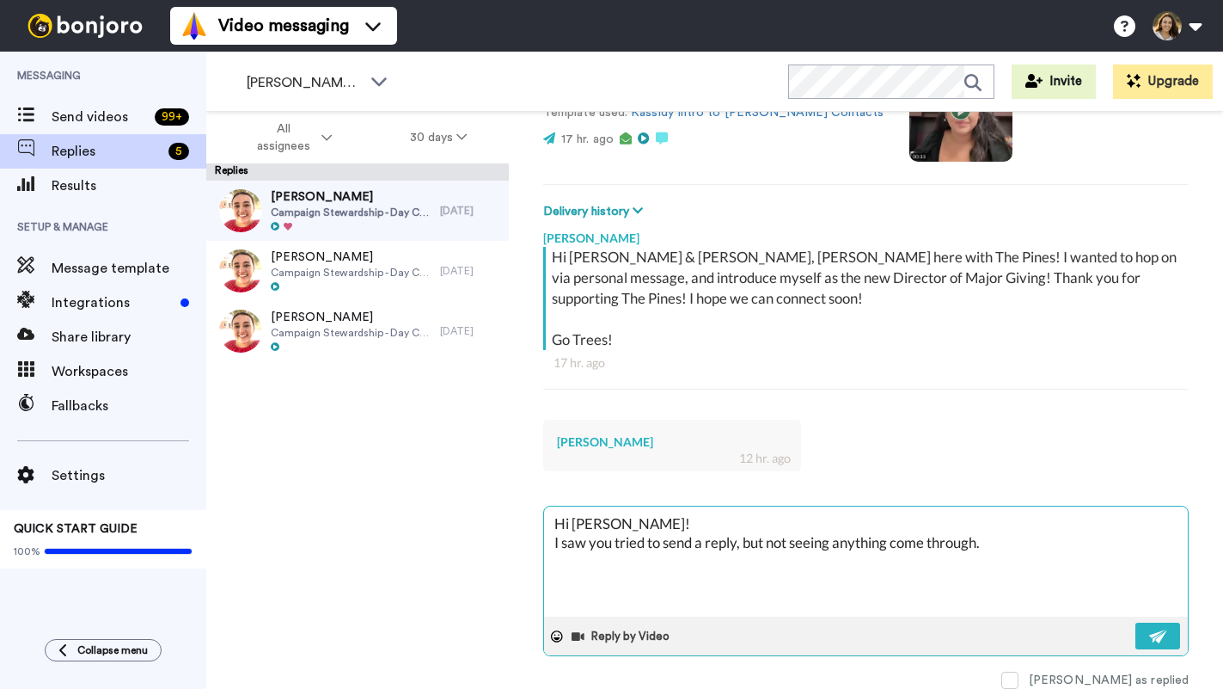
type textarea "Hi [PERSON_NAME]! I saw you tried to send a reply, but not seeing anything come…"
type textarea "x"
type textarea "Hi [PERSON_NAME]! I saw you tried to send a reply, but not seeing anything come…"
type textarea "x"
type textarea "Hi [PERSON_NAME]! I saw you tried to send a reply, but not seeing anything come…"
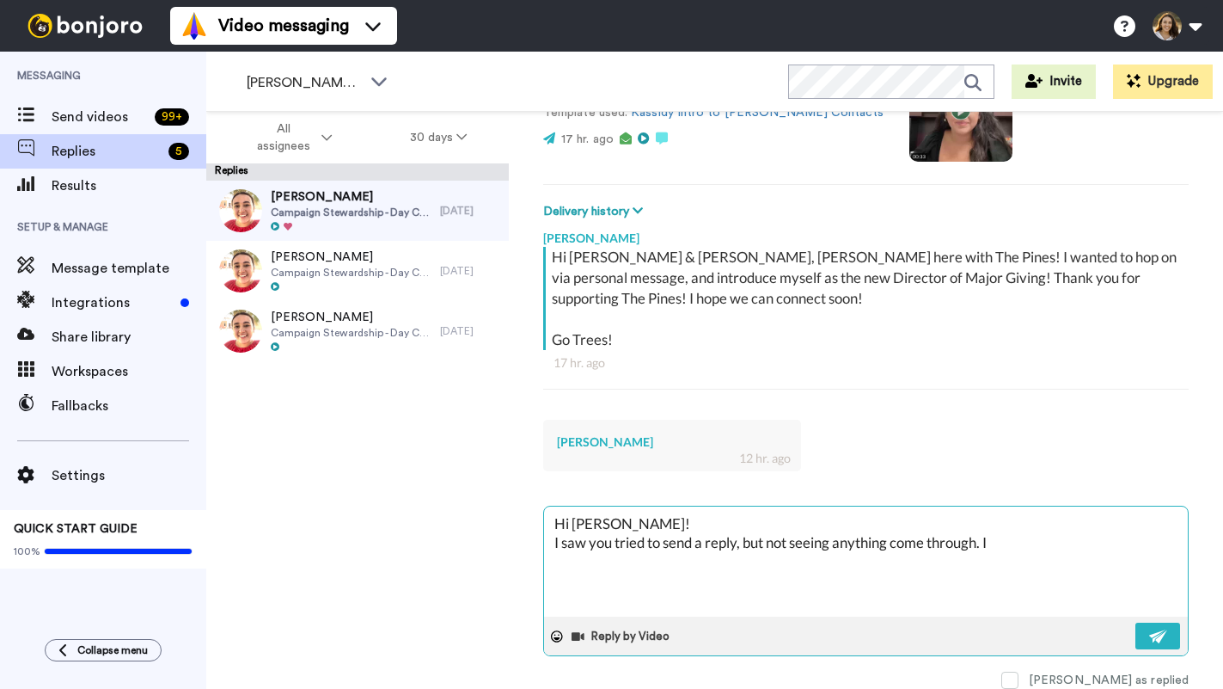
type textarea "x"
type textarea "Hi [PERSON_NAME]! I saw you tried to send a reply, but not seeing anything come…"
type textarea "x"
type textarea "Hi [PERSON_NAME]! I saw you tried to send a reply, but not seeing anything come…"
type textarea "x"
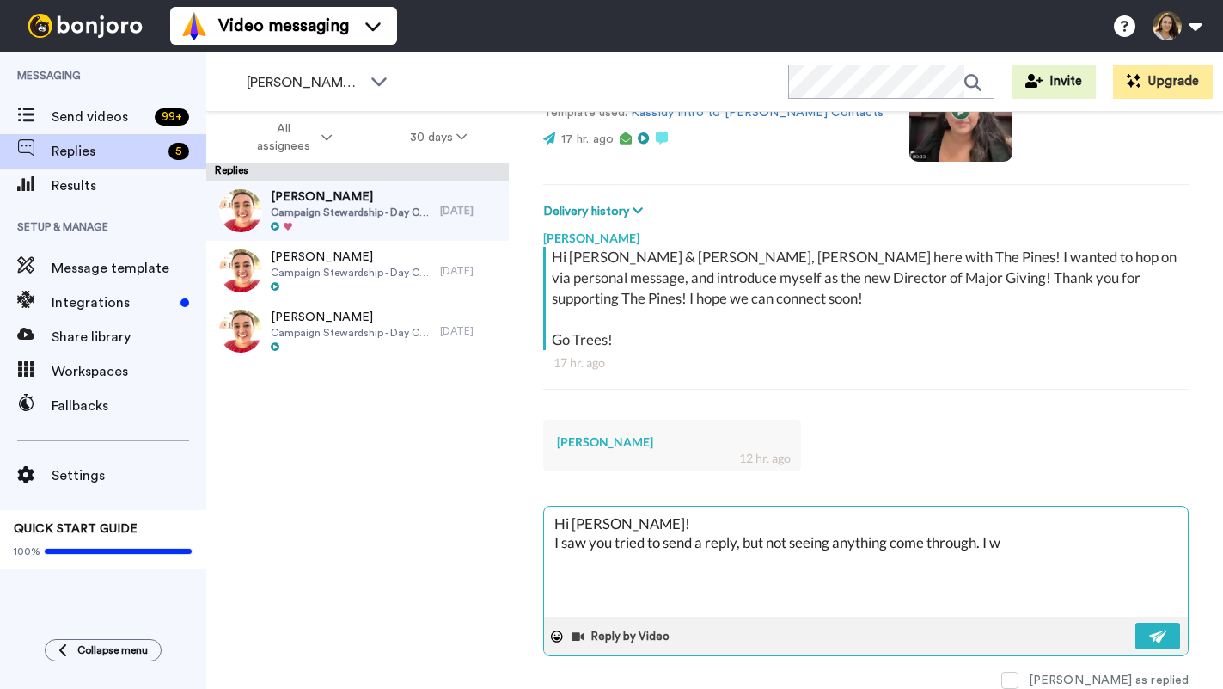
type textarea "Hi [PERSON_NAME]! I saw you tried to send a reply, but not seeing anything come…"
type textarea "x"
type textarea "Hi [PERSON_NAME]! I saw you tried to send a reply, but not seeing anything come…"
type textarea "x"
type textarea "Hi [PERSON_NAME]! I saw you tried to send a reply, but not seeing anything come…"
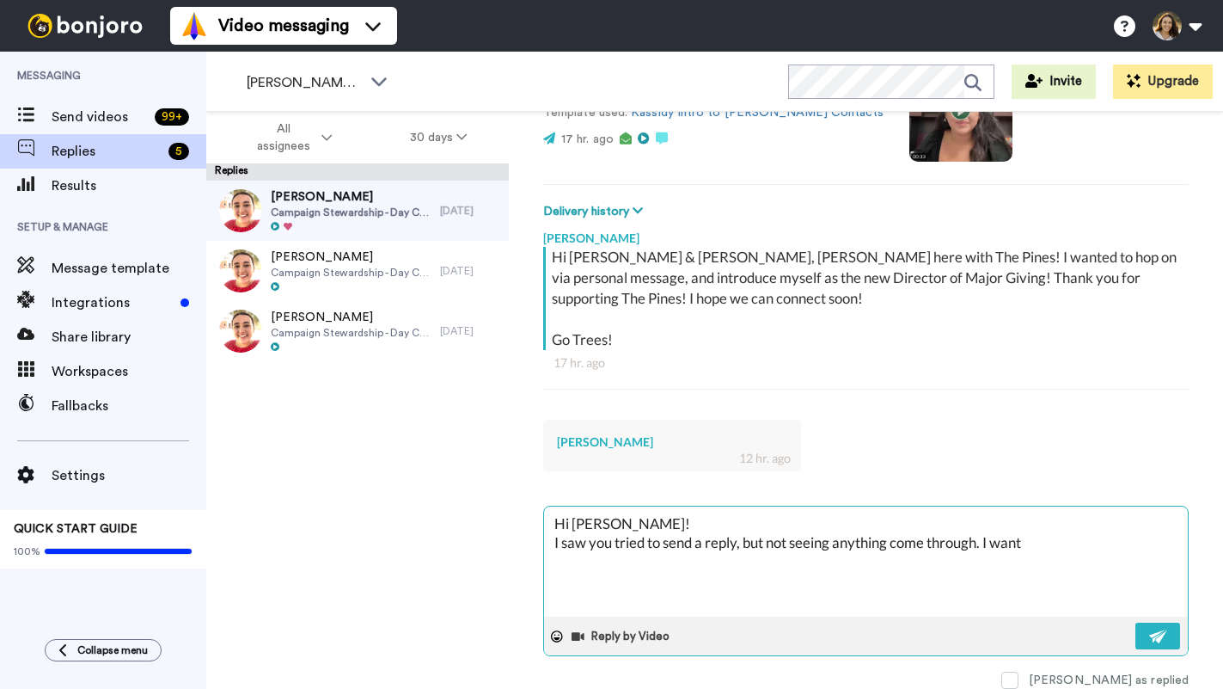
type textarea "x"
type textarea "Hi [PERSON_NAME]! I saw you tried to send a reply, but not seeing anything come…"
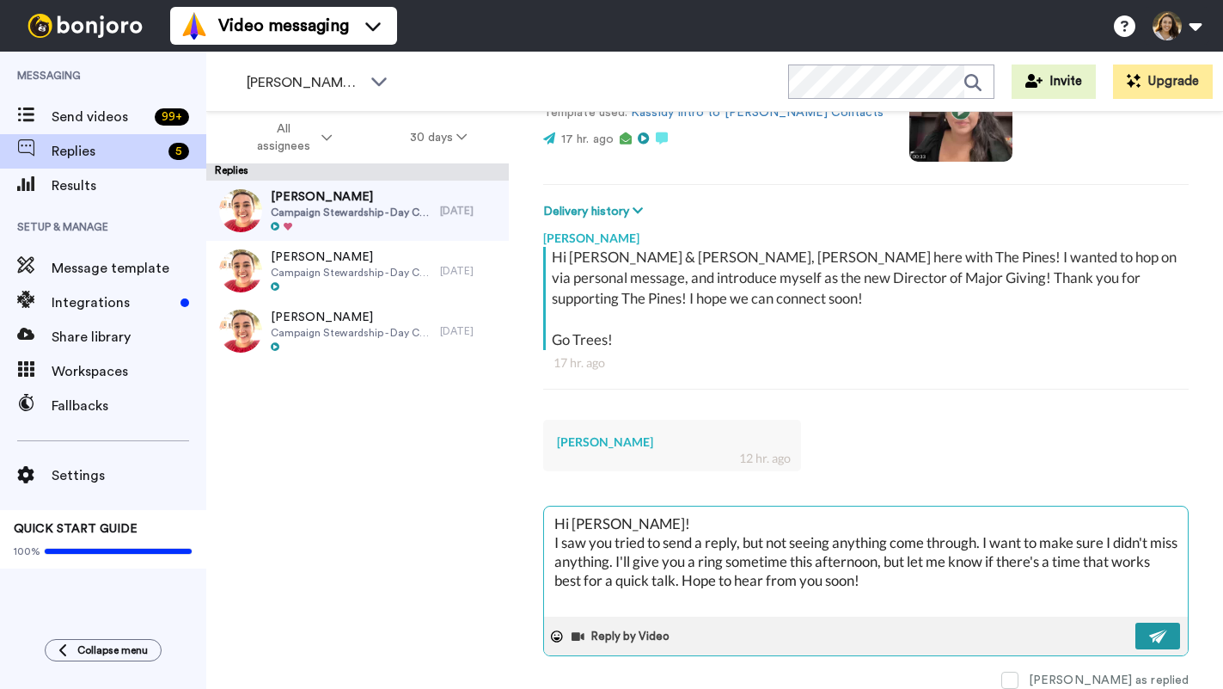
click at [1163, 641] on button at bounding box center [1157, 635] width 45 height 27
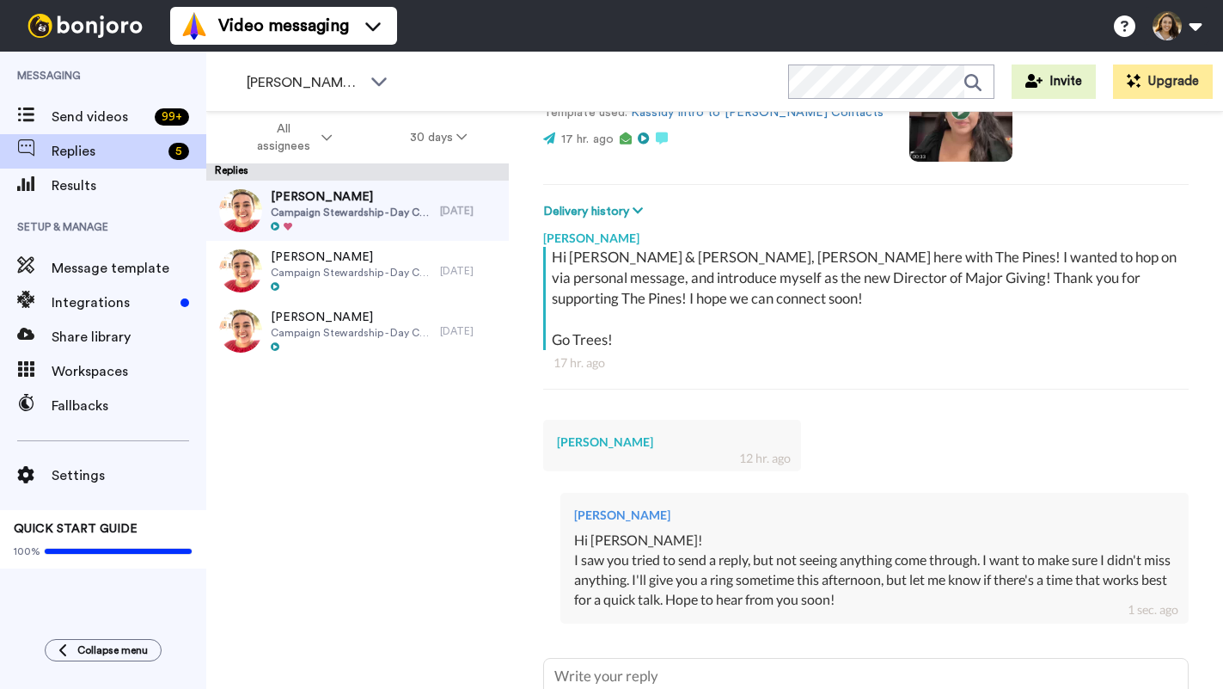
scroll to position [333, 0]
